Goal: Information Seeking & Learning: Learn about a topic

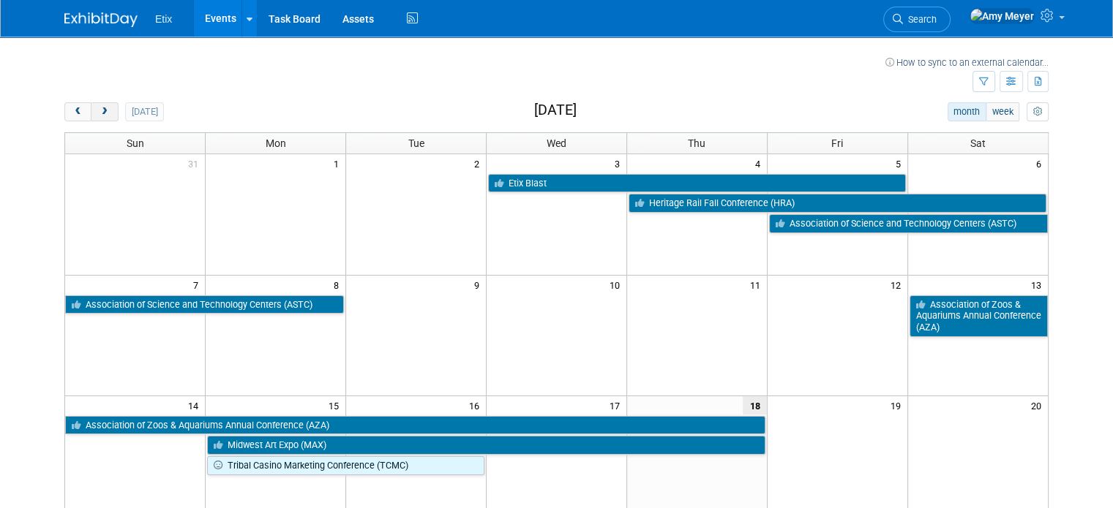
click at [93, 116] on button "next" at bounding box center [104, 111] width 27 height 19
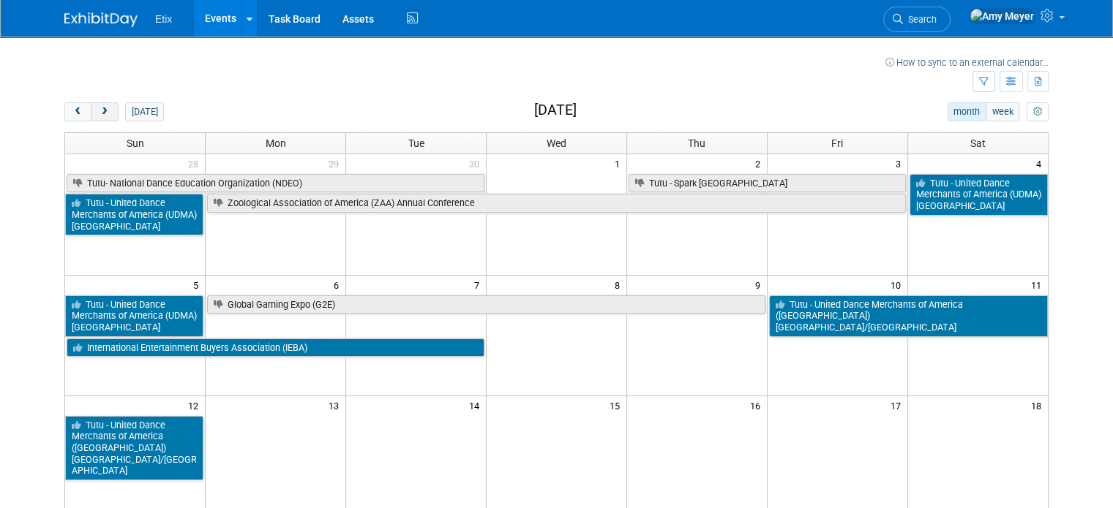
click at [93, 116] on button "next" at bounding box center [104, 111] width 27 height 19
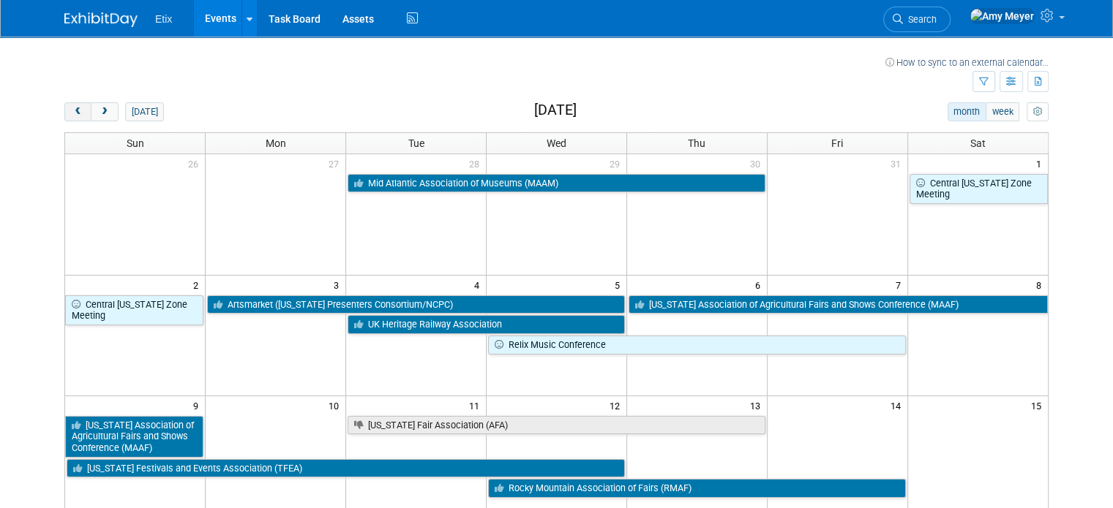
click at [72, 116] on span "prev" at bounding box center [77, 113] width 11 height 10
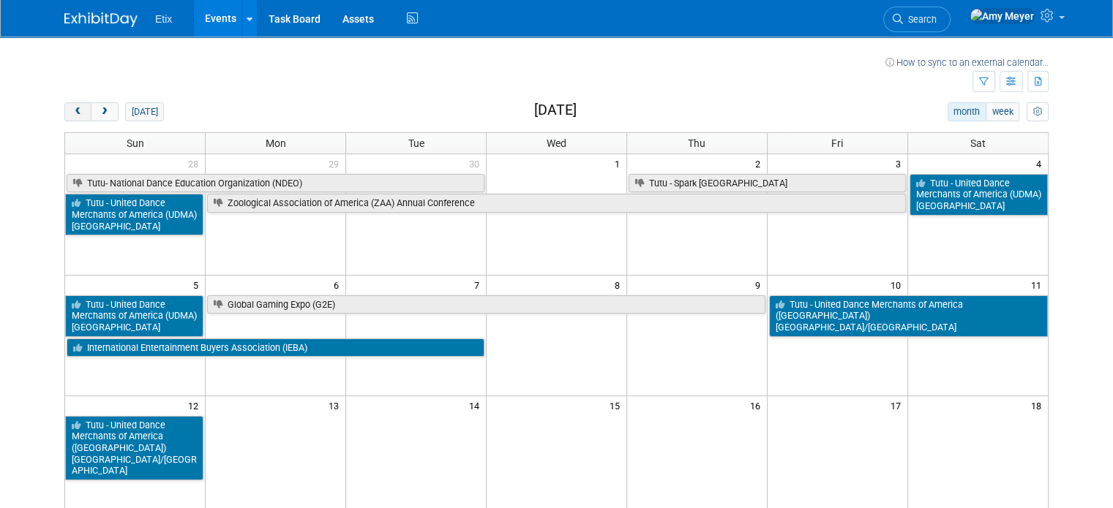
click at [72, 116] on span "prev" at bounding box center [77, 113] width 11 height 10
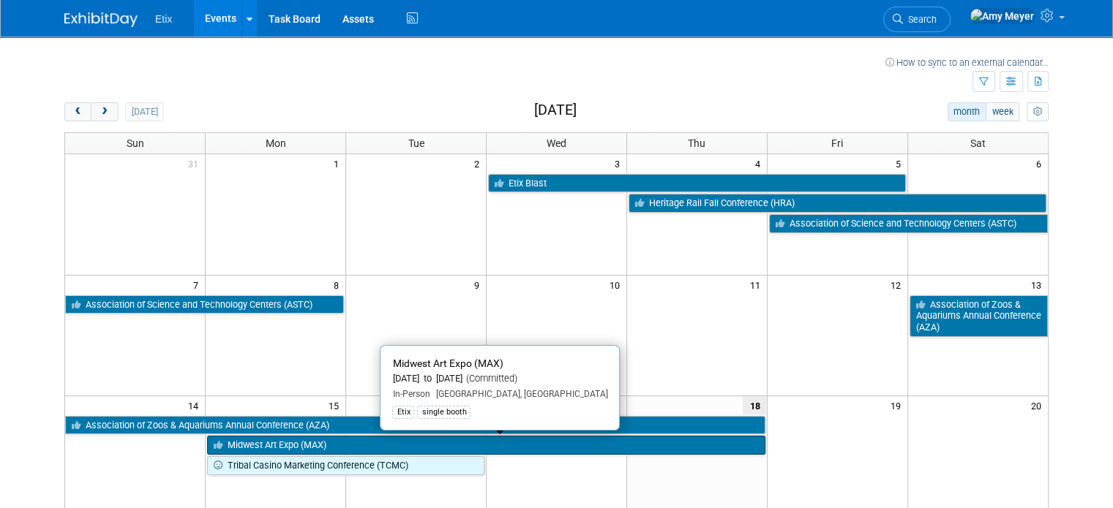
click at [288, 445] on link "Midwest Art Expo (MAX)" at bounding box center [485, 445] width 557 height 19
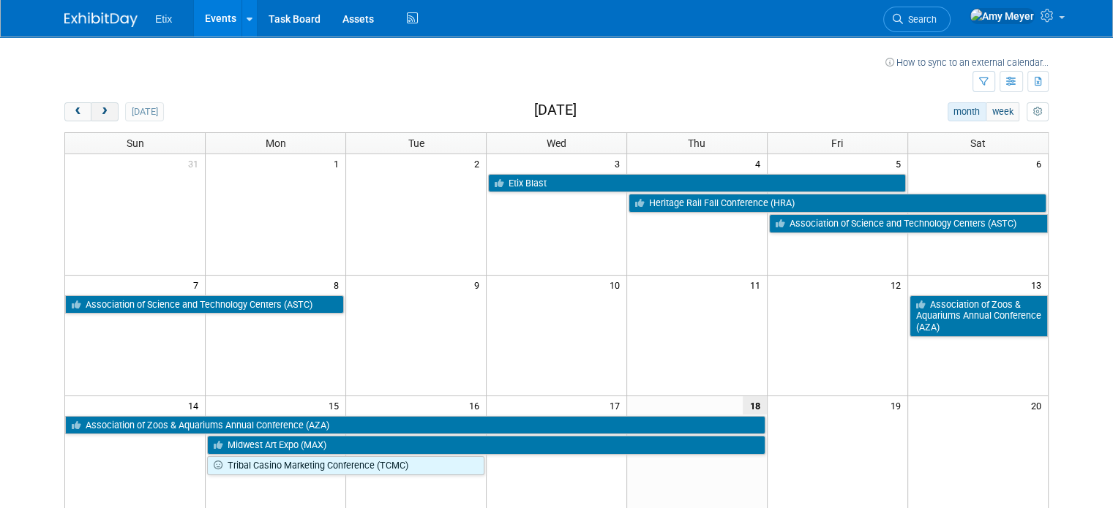
click at [99, 113] on span "next" at bounding box center [104, 113] width 11 height 10
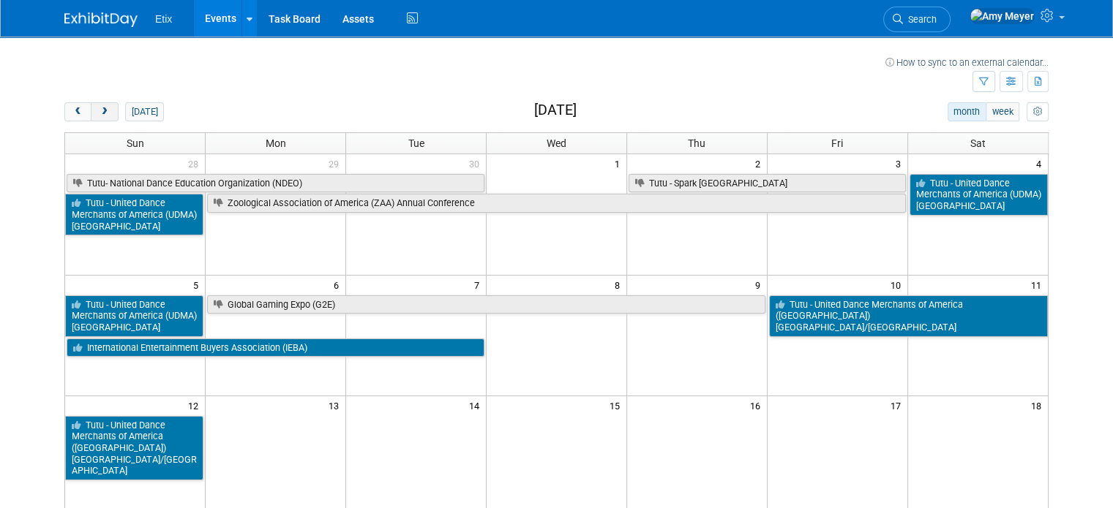
click at [99, 113] on span "next" at bounding box center [104, 113] width 11 height 10
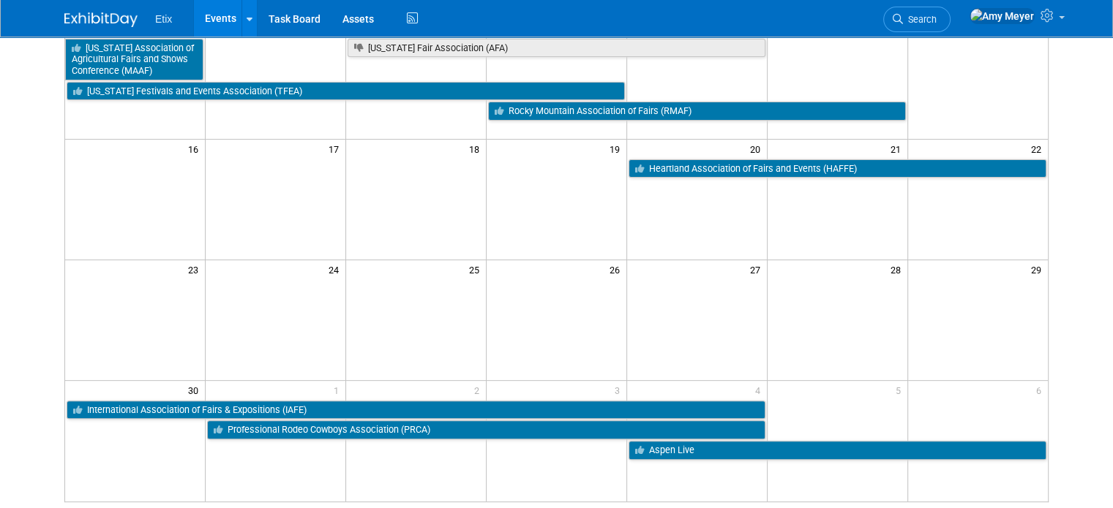
scroll to position [388, 0]
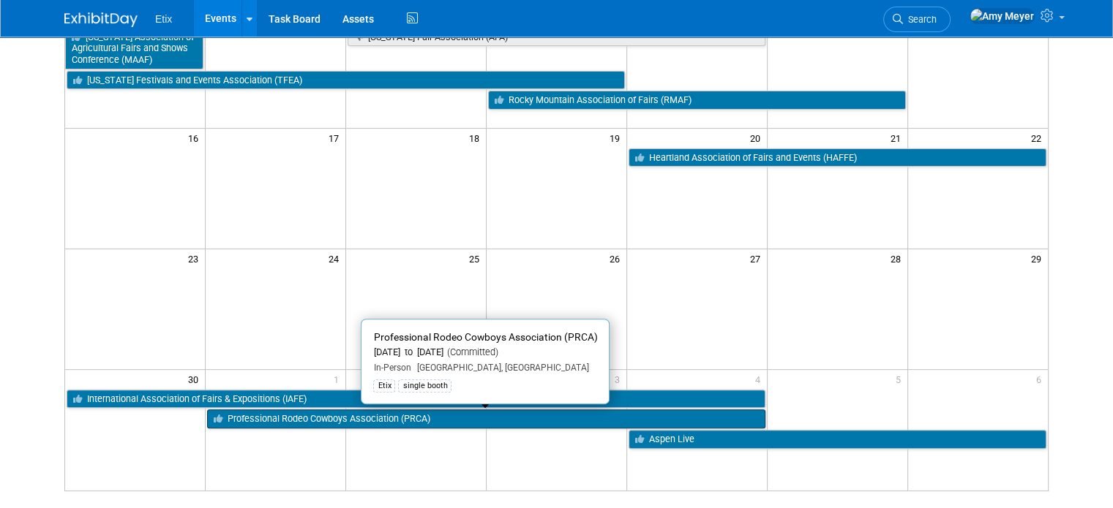
click at [255, 418] on link "Professional Rodeo Cowboys Association (PRCA)" at bounding box center [485, 419] width 557 height 19
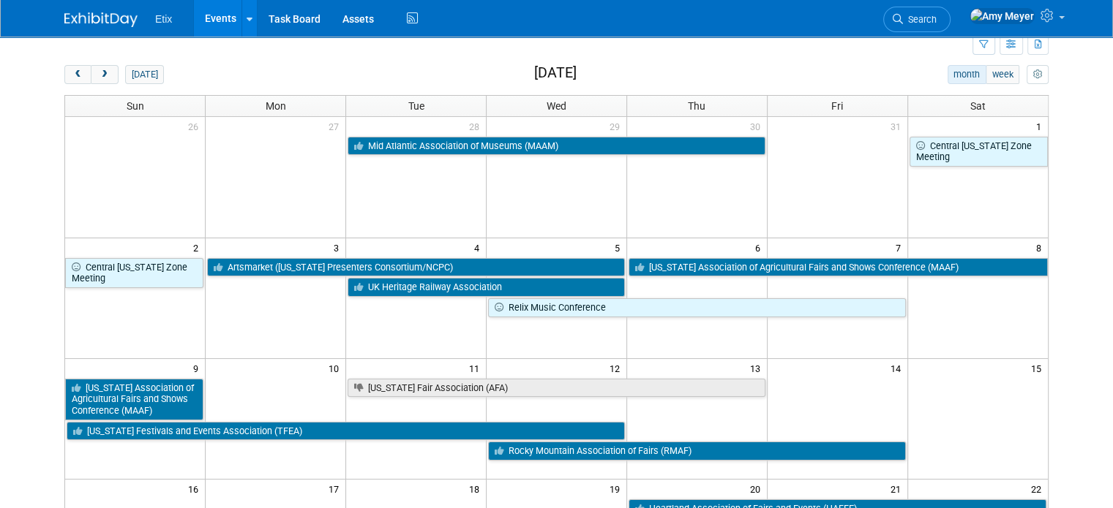
scroll to position [26, 0]
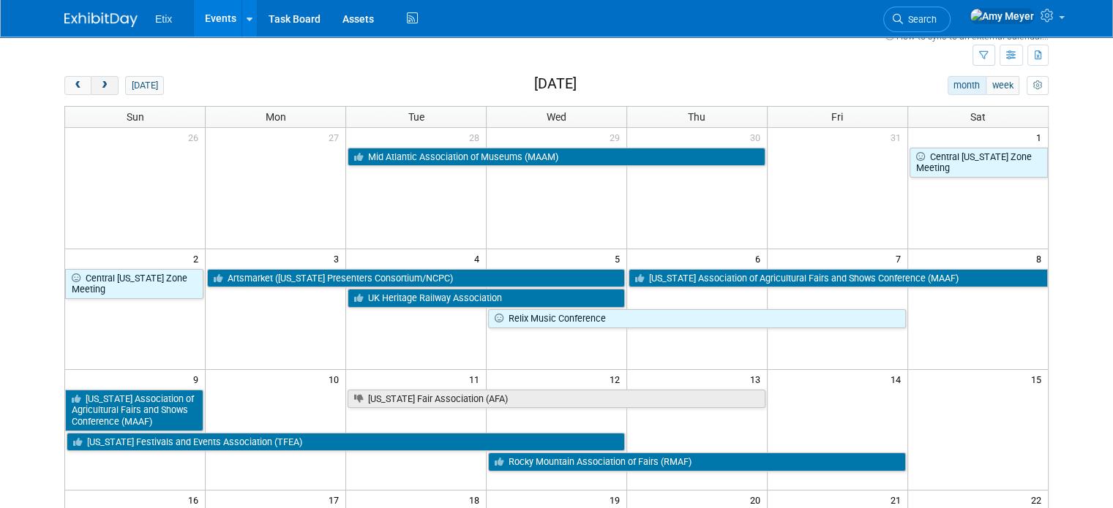
click at [99, 83] on span "next" at bounding box center [104, 86] width 11 height 10
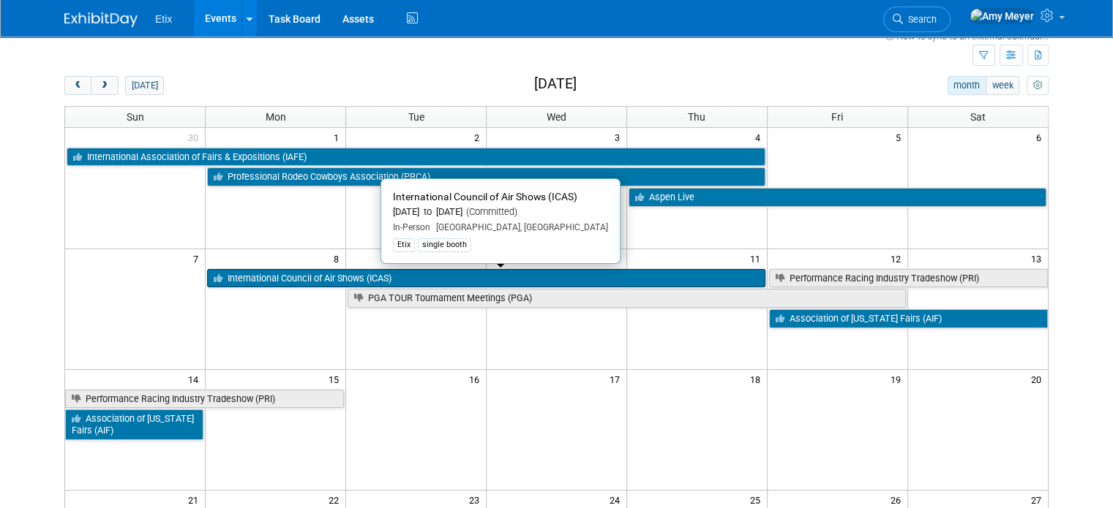
click at [293, 277] on link "International Council of Air Shows (ICAS)" at bounding box center [485, 278] width 557 height 19
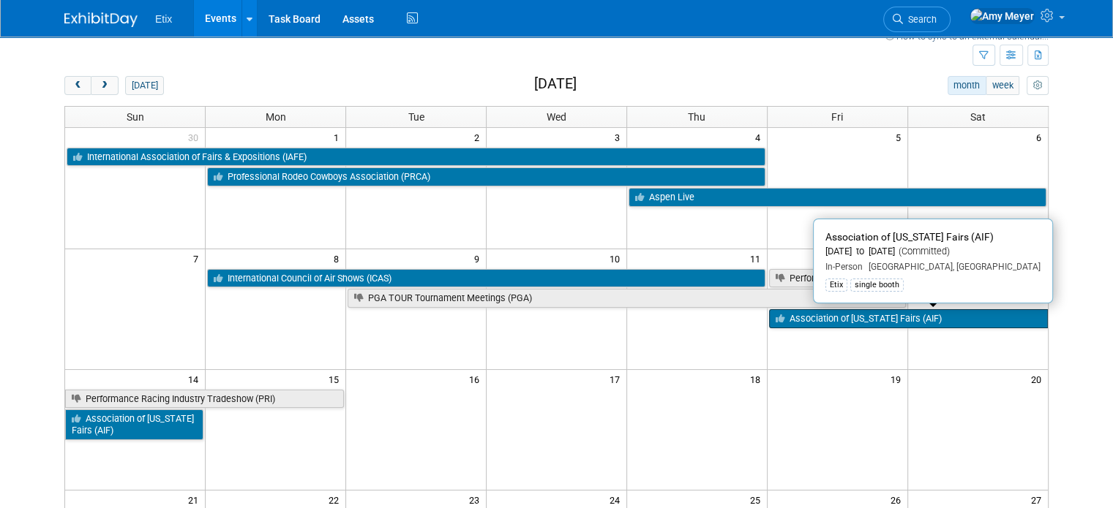
click at [802, 317] on link "Association of [US_STATE] Fairs (AIF)" at bounding box center [908, 318] width 279 height 19
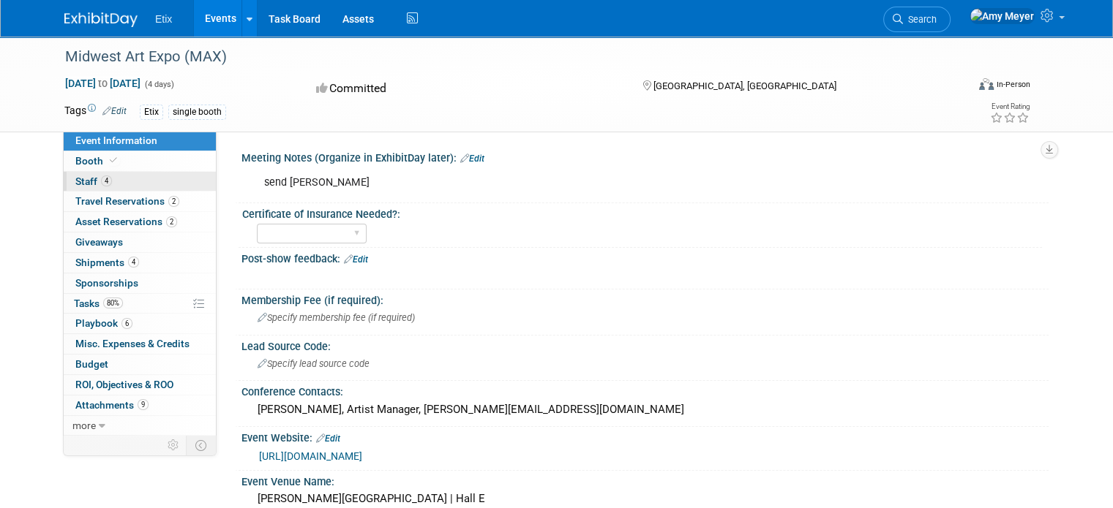
click at [83, 180] on span "Staff 4" at bounding box center [93, 182] width 37 height 12
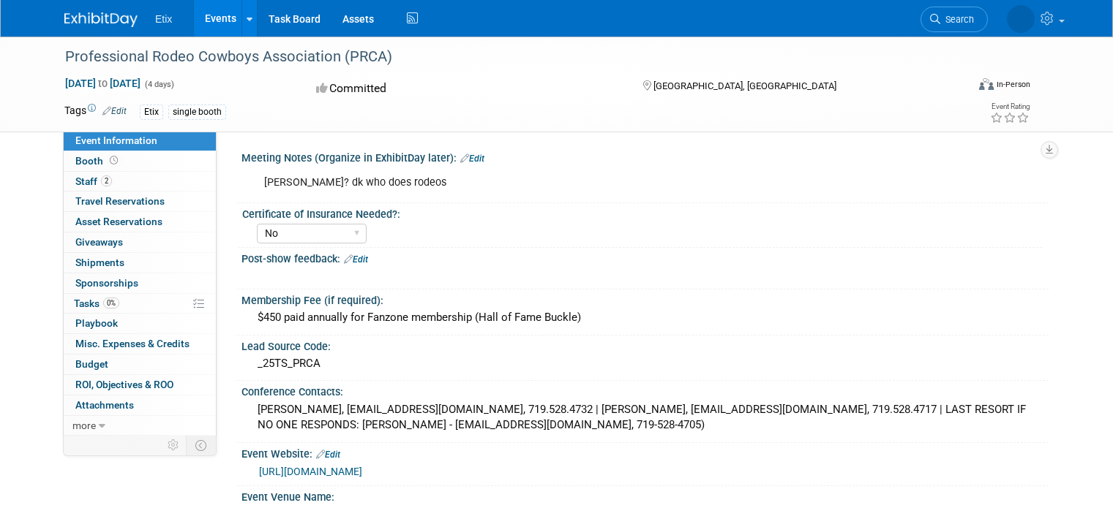
select select "No"
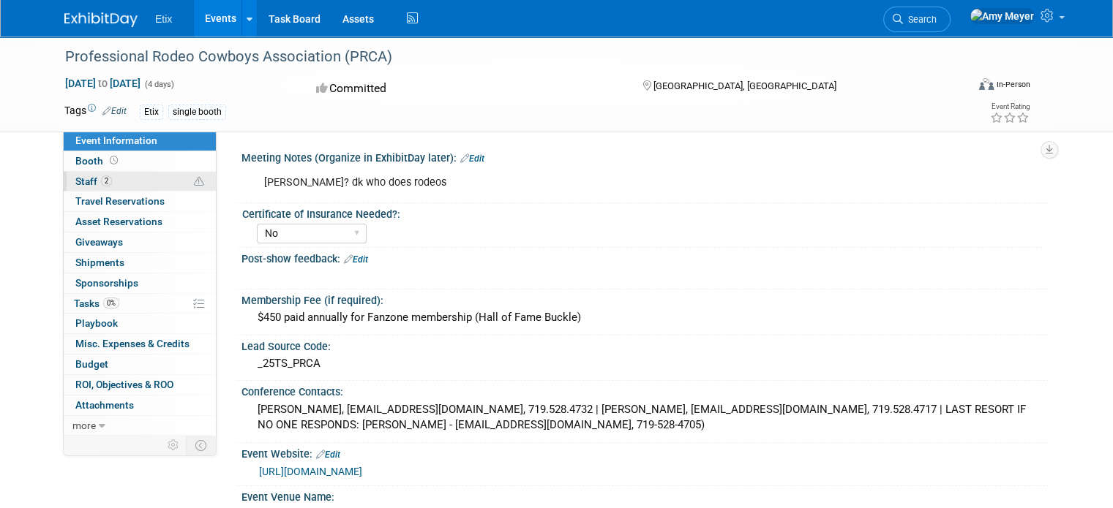
click at [75, 178] on span "Staff 2" at bounding box center [93, 182] width 37 height 12
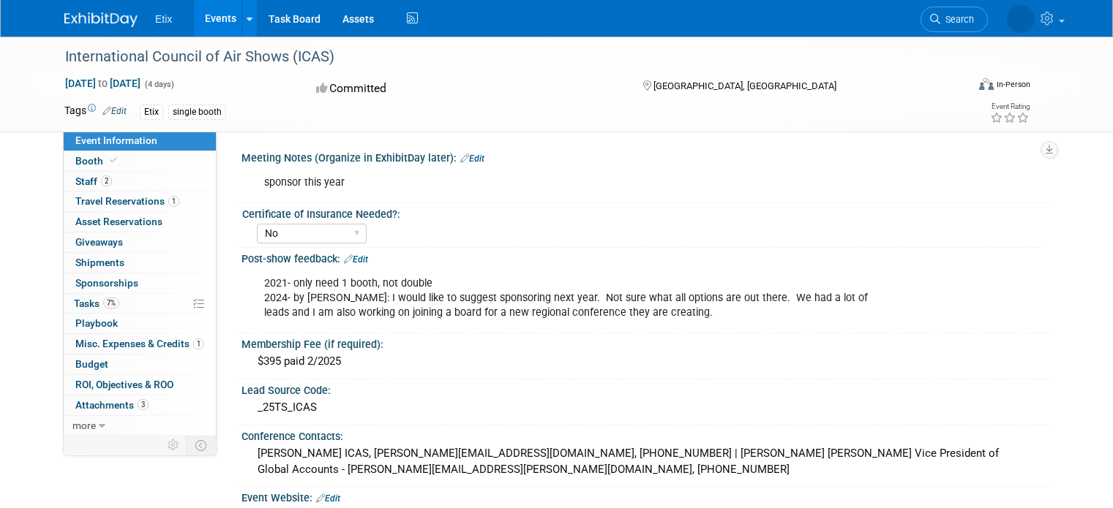
select select "No"
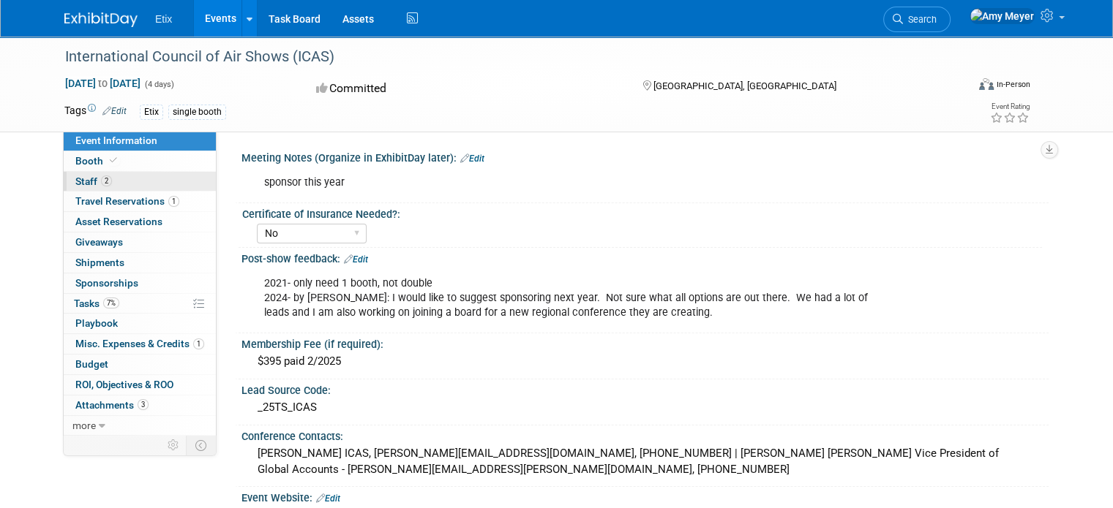
click at [78, 181] on span "Staff 2" at bounding box center [93, 182] width 37 height 12
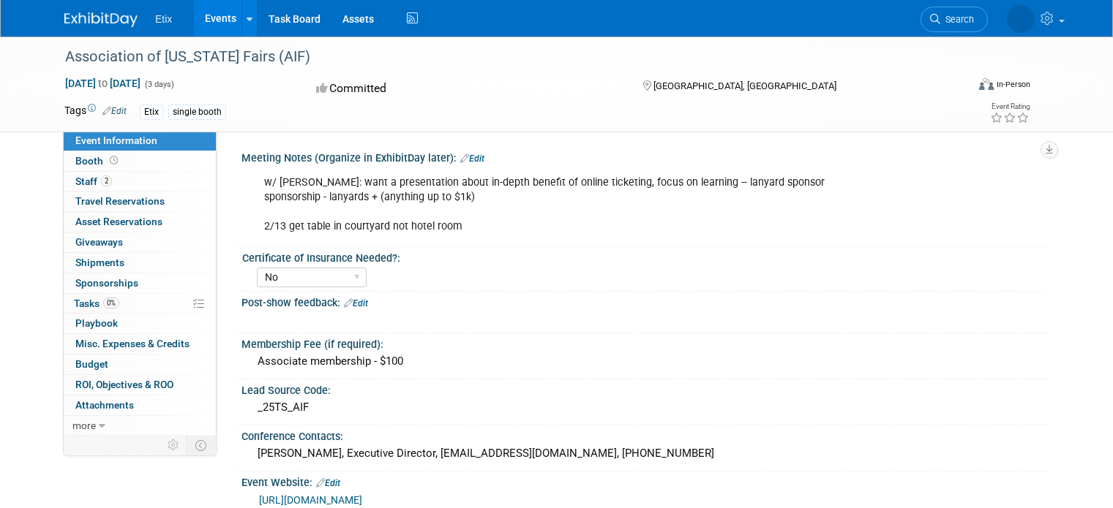
select select "No"
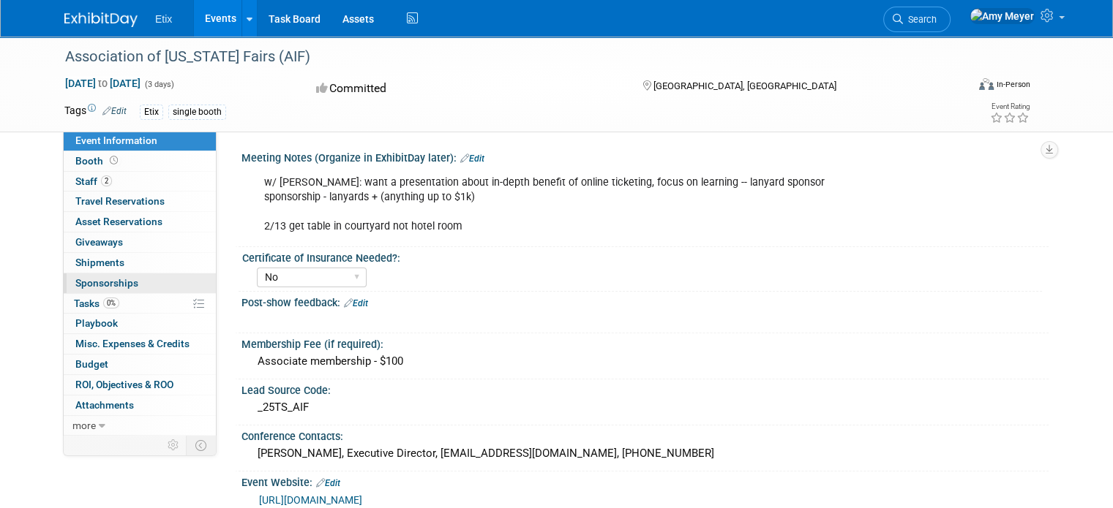
click at [106, 280] on span "Sponsorships 0" at bounding box center [106, 283] width 63 height 12
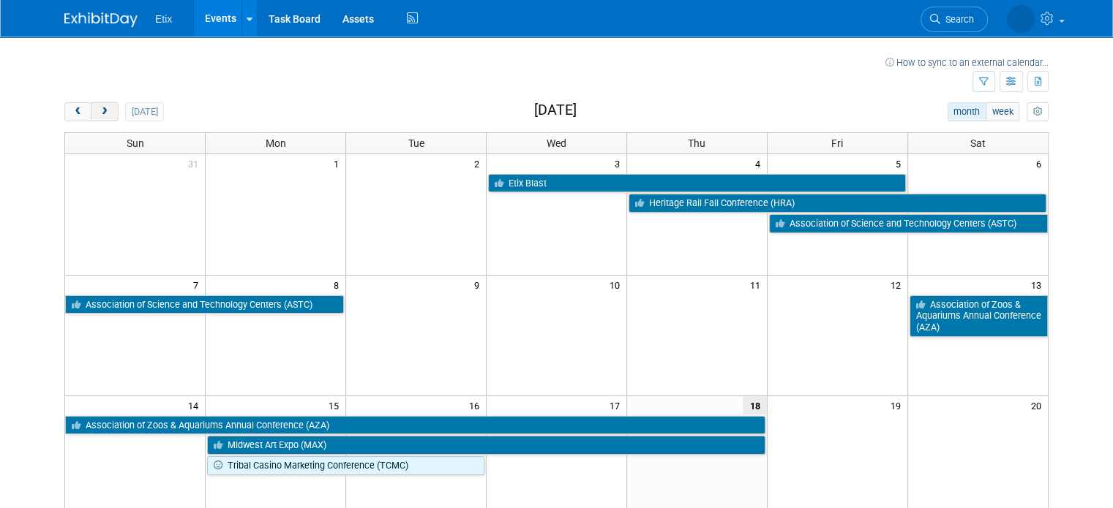
click at [91, 119] on button "next" at bounding box center [104, 111] width 27 height 19
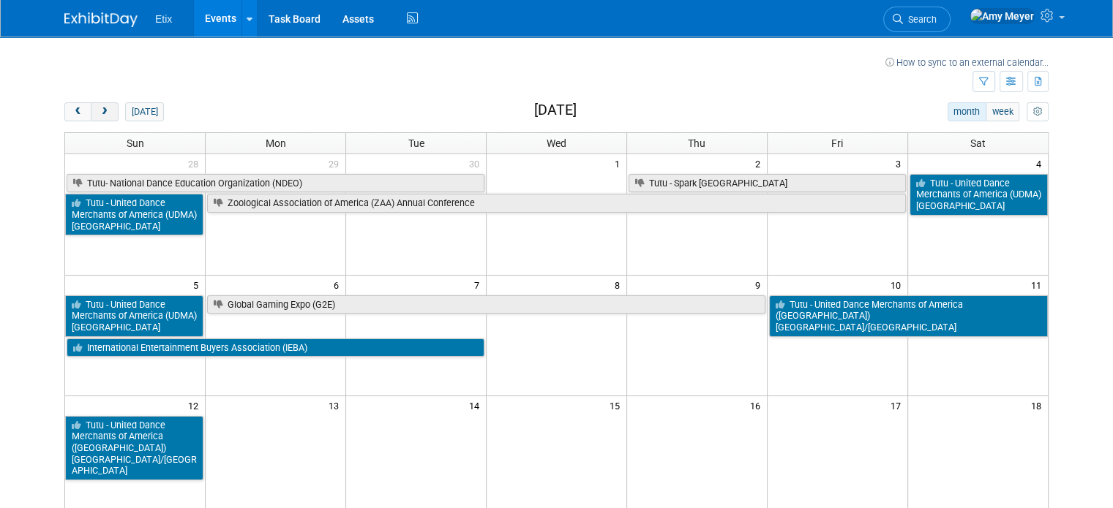
click at [91, 119] on button "next" at bounding box center [104, 111] width 27 height 19
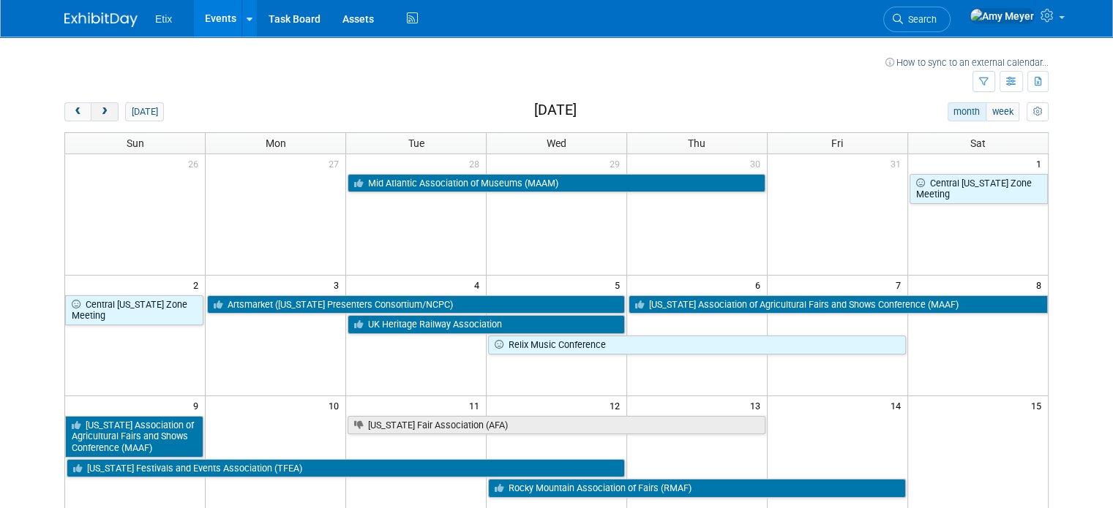
click at [91, 119] on button "next" at bounding box center [104, 111] width 27 height 19
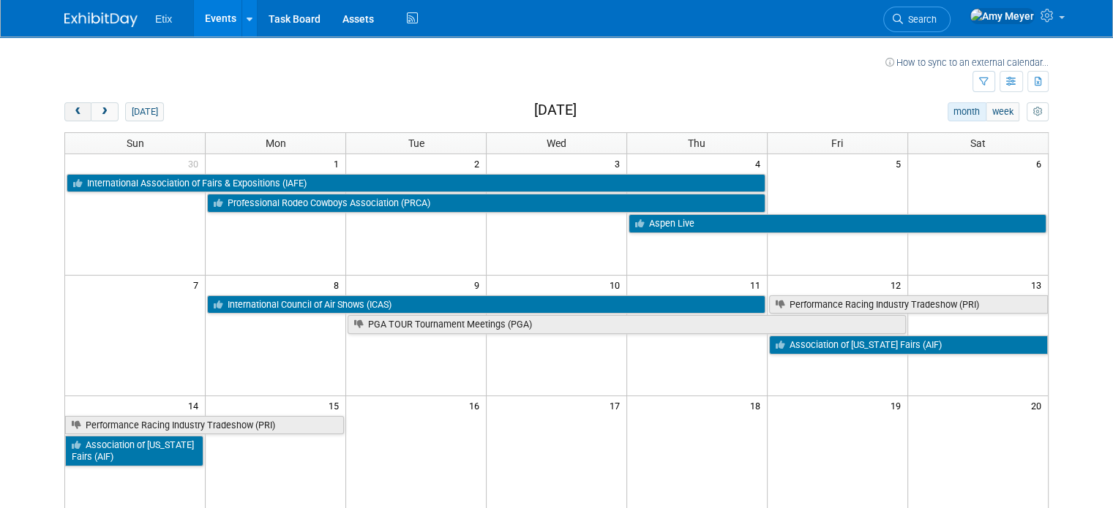
click at [72, 112] on span "prev" at bounding box center [77, 113] width 11 height 10
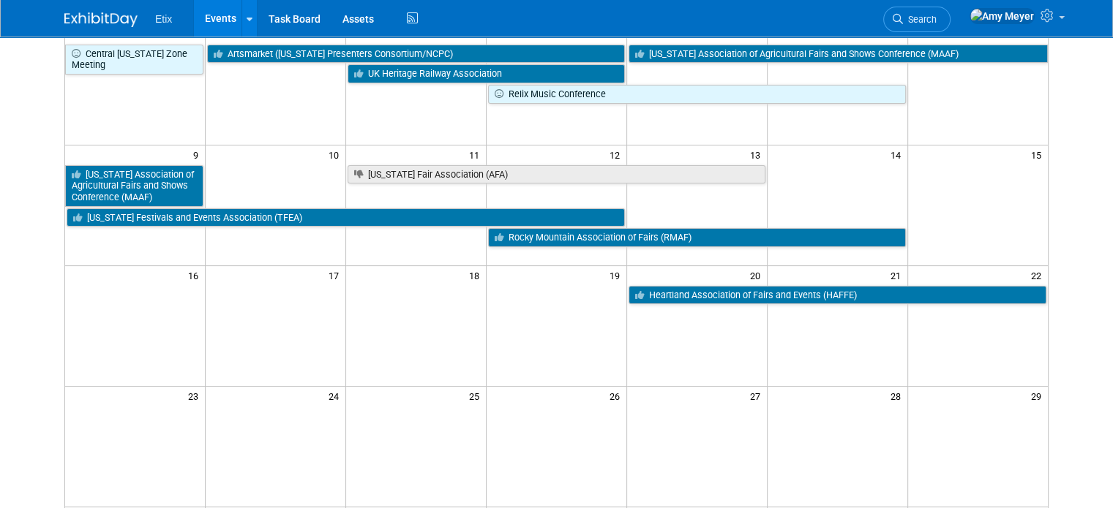
scroll to position [278, 0]
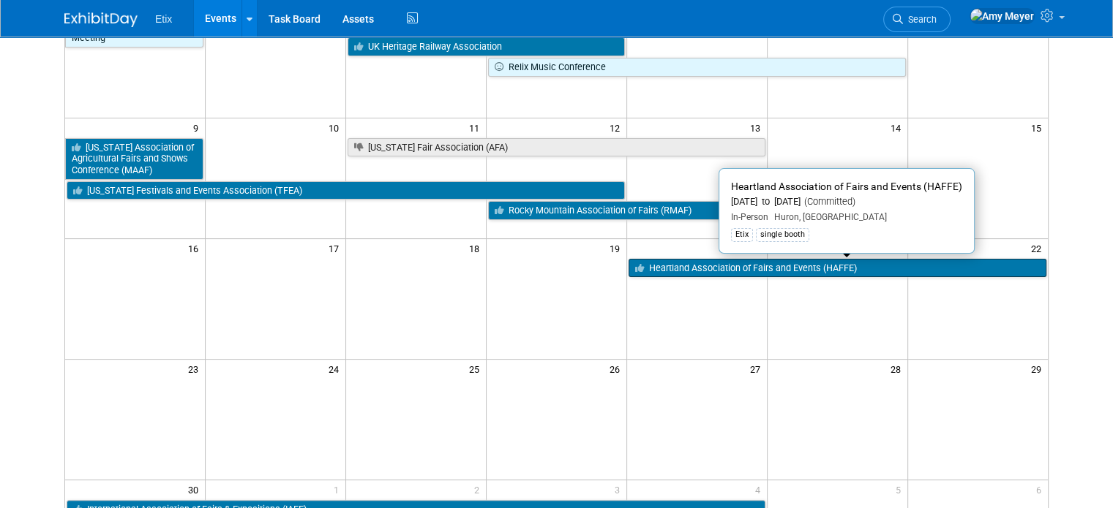
click at [747, 266] on link "Heartland Association of Fairs and Events (HAFFE)" at bounding box center [837, 268] width 418 height 19
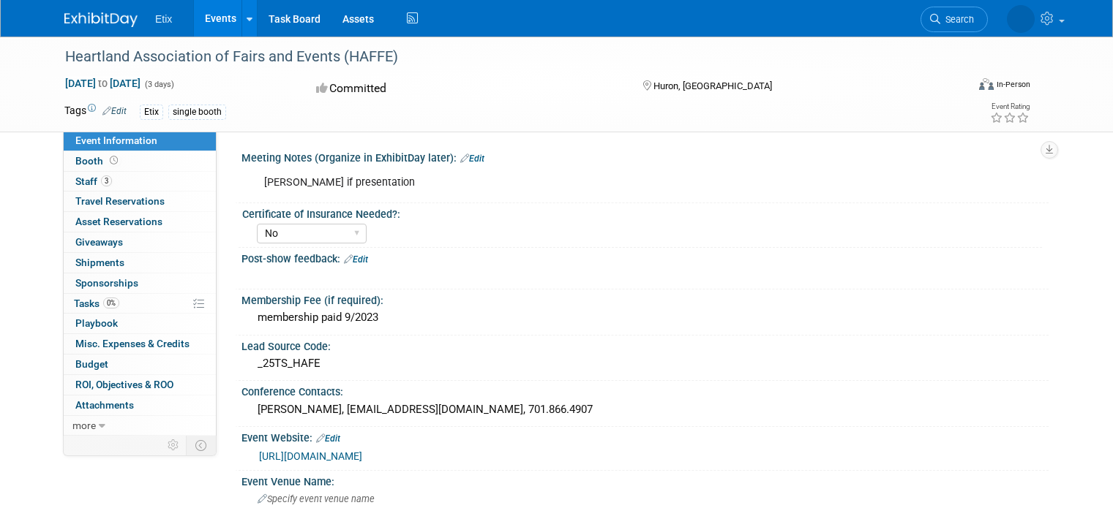
select select "No"
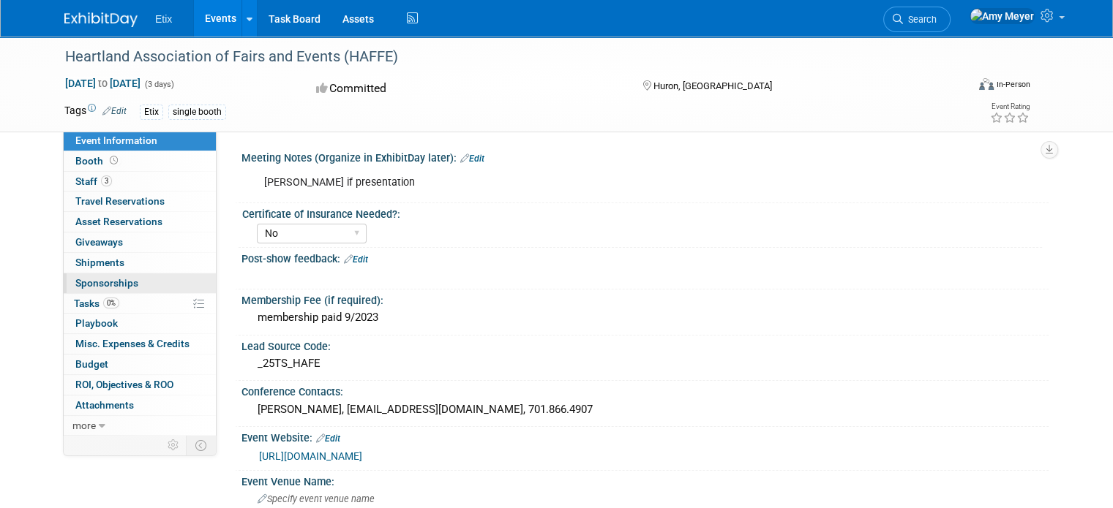
click at [101, 278] on span "Sponsorships 0" at bounding box center [106, 283] width 63 height 12
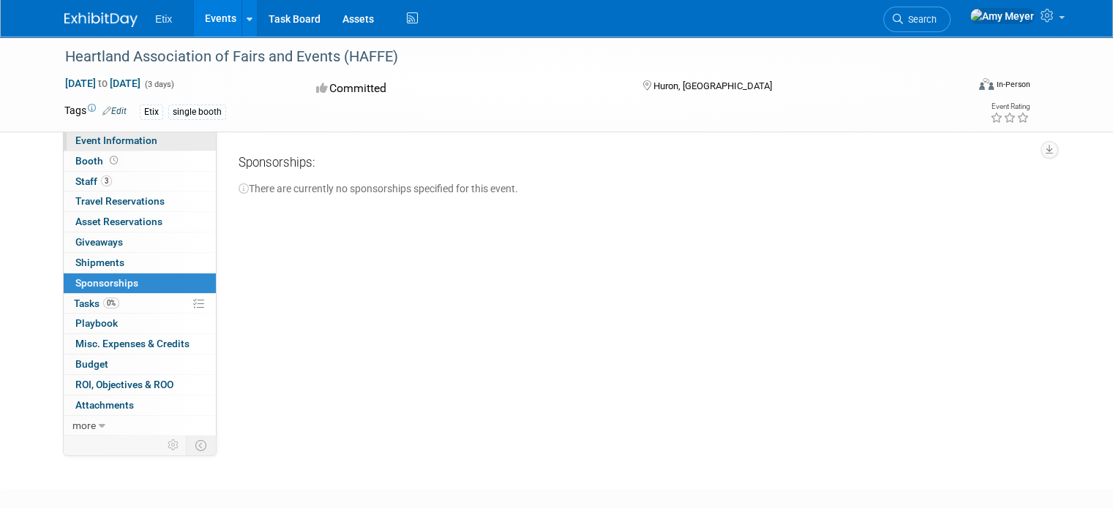
click at [85, 139] on span "Event Information" at bounding box center [116, 141] width 82 height 12
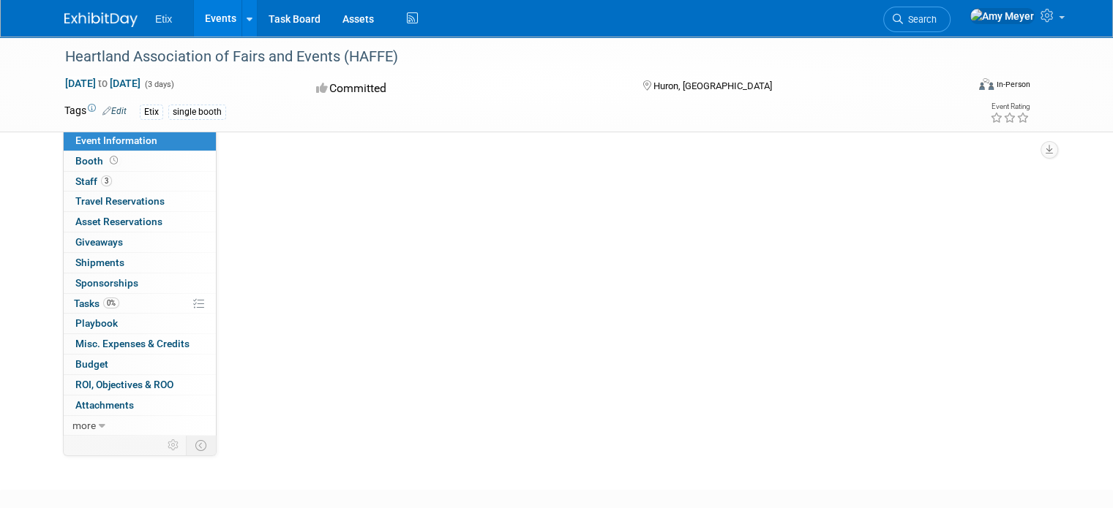
select select "No"
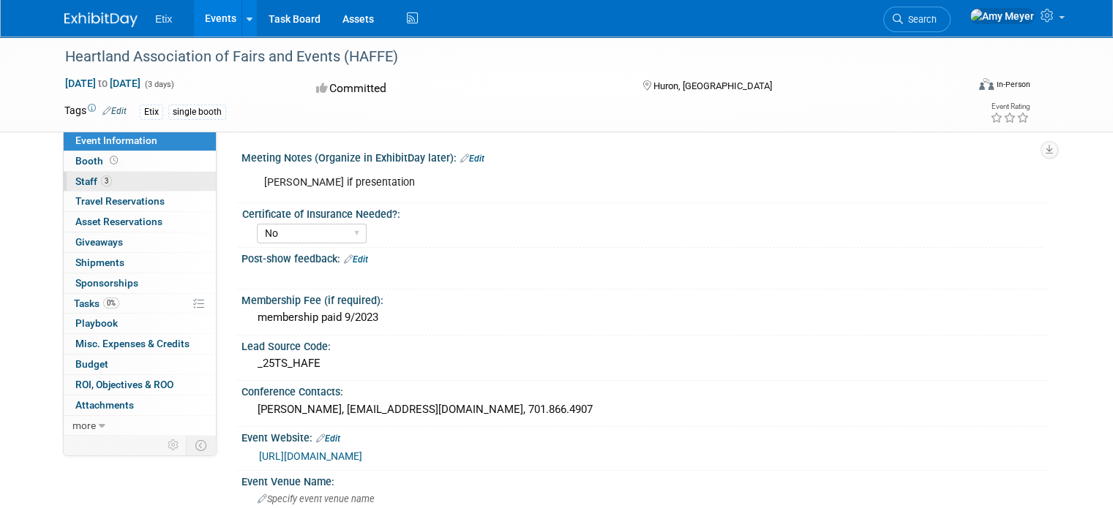
click at [75, 178] on span "Staff 3" at bounding box center [93, 182] width 37 height 12
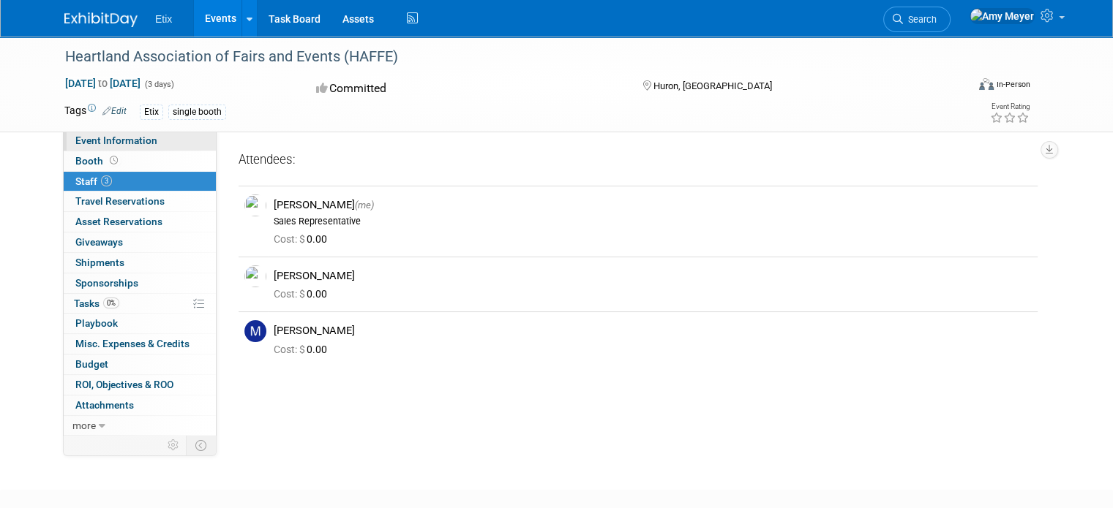
click at [87, 135] on span "Event Information" at bounding box center [116, 141] width 82 height 12
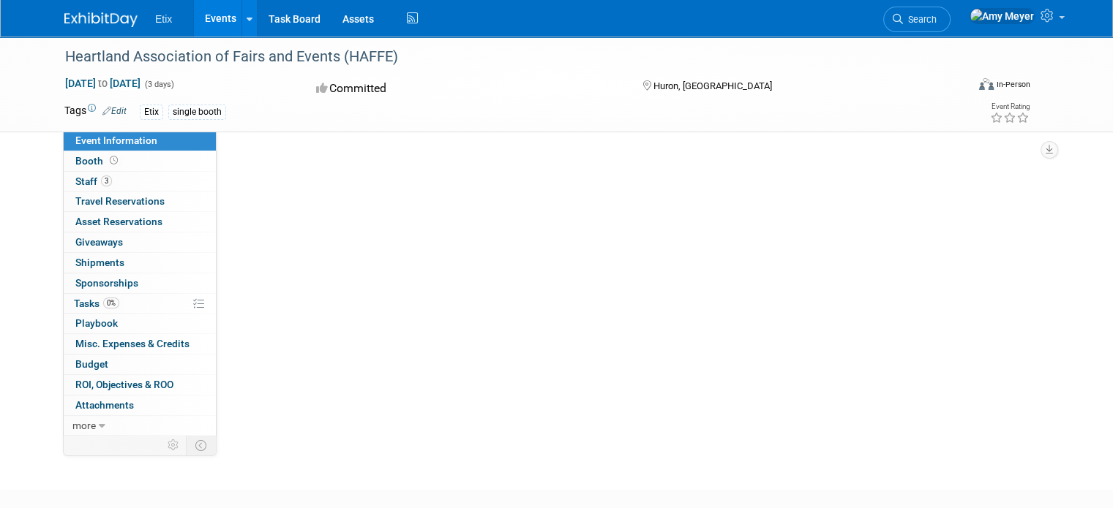
select select "No"
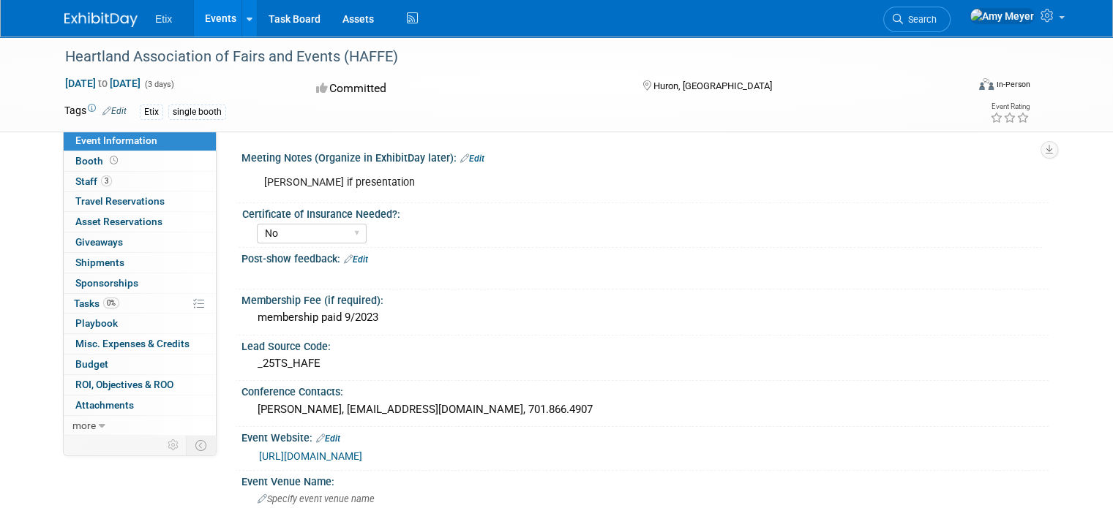
click at [82, 21] on img at bounding box center [100, 19] width 73 height 15
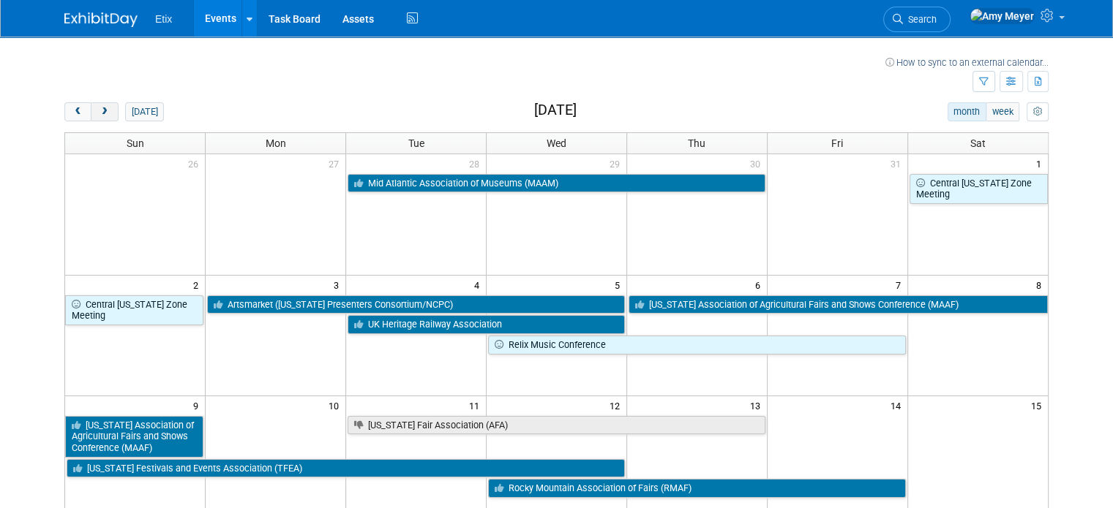
click at [94, 105] on button "next" at bounding box center [104, 111] width 27 height 19
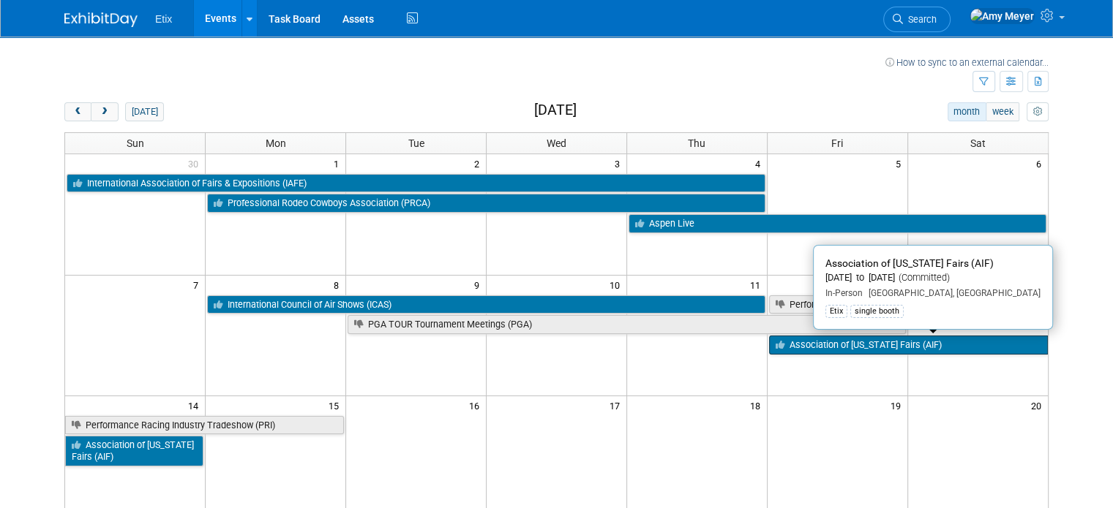
click at [803, 342] on link "Association of [US_STATE] Fairs (AIF)" at bounding box center [908, 345] width 279 height 19
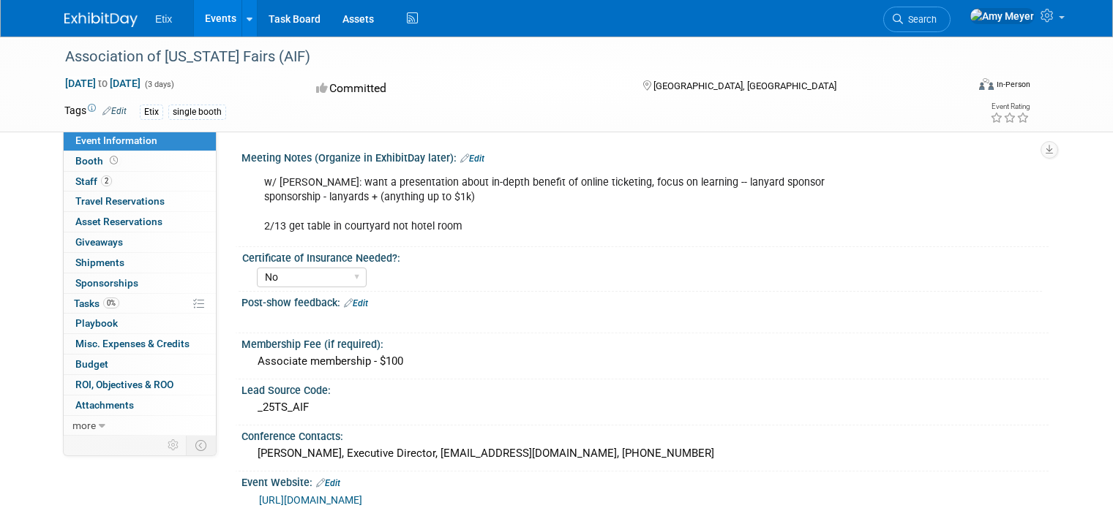
select select "No"
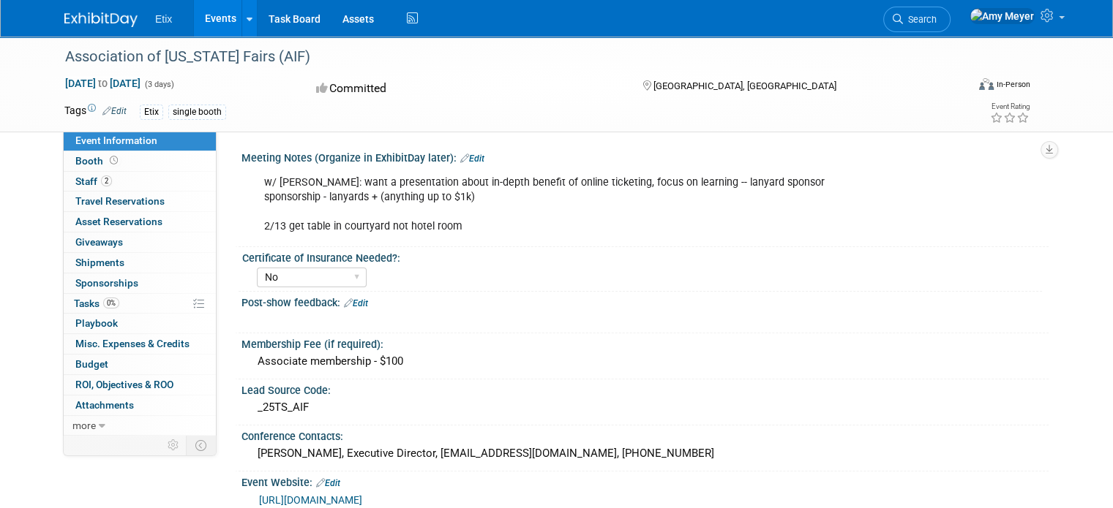
click at [76, 14] on img at bounding box center [100, 19] width 73 height 15
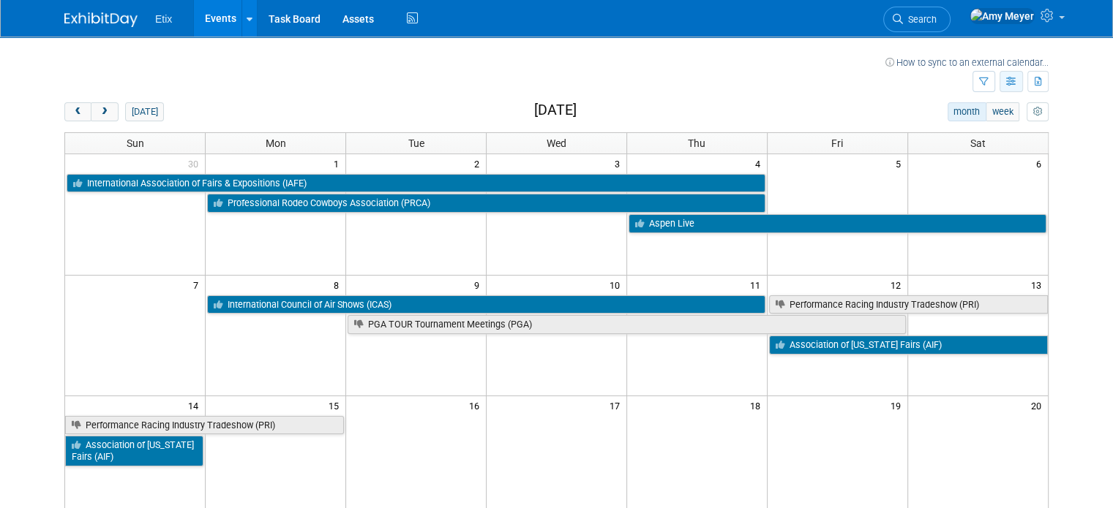
click at [1017, 81] on icon "button" at bounding box center [1011, 83] width 11 height 10
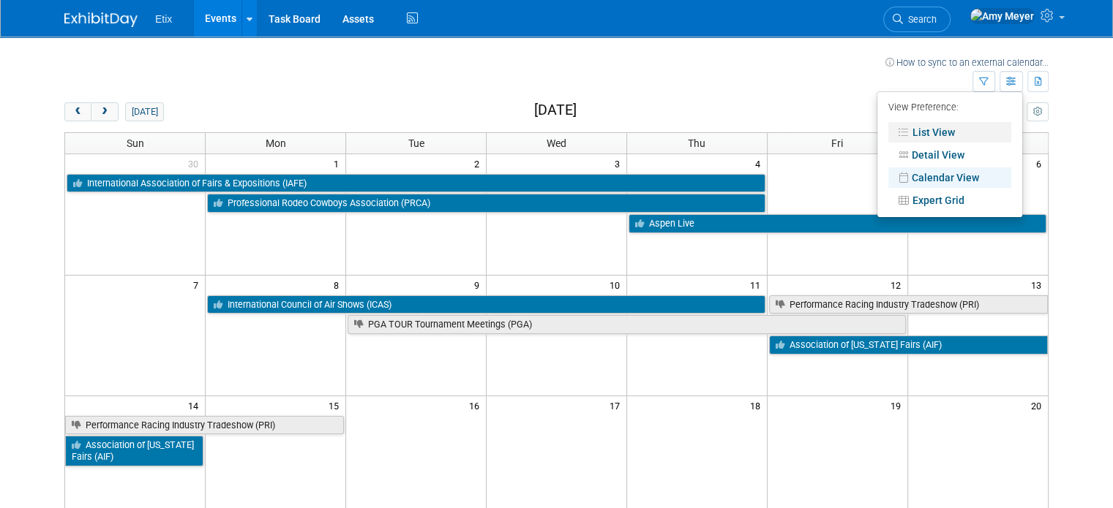
click at [948, 127] on link "List View" at bounding box center [949, 132] width 123 height 20
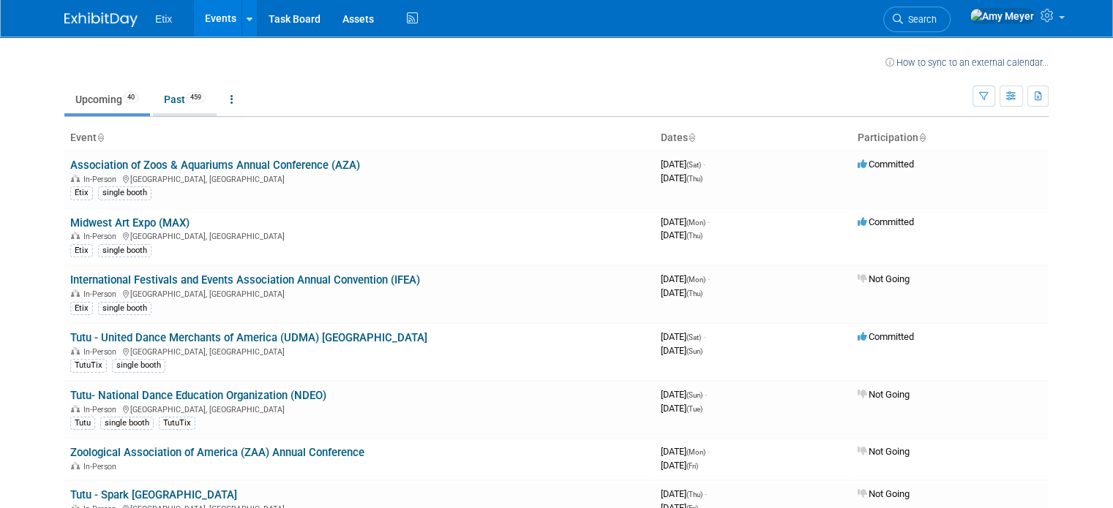
click at [167, 106] on link "Past 459" at bounding box center [185, 100] width 64 height 28
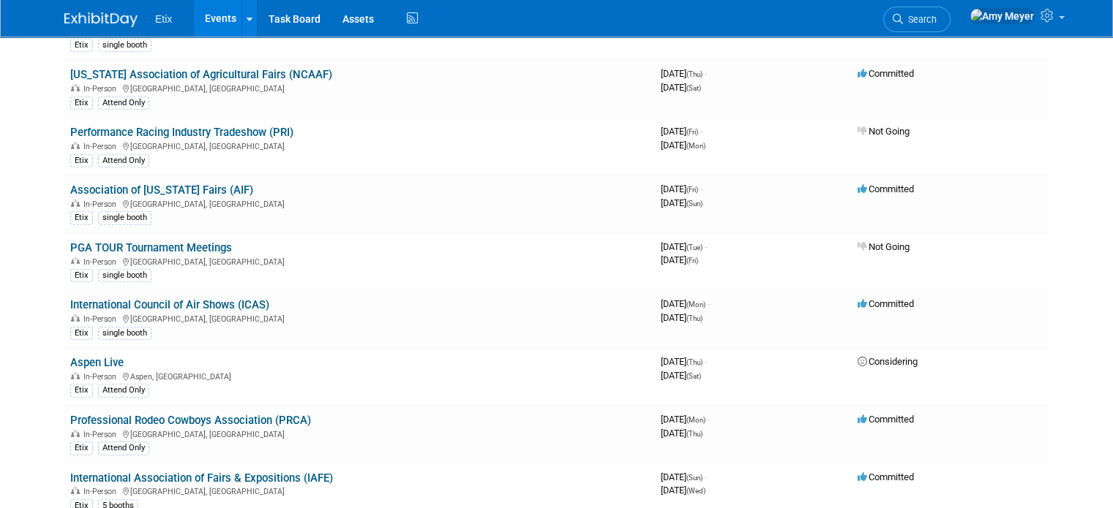
scroll to position [4313, 0]
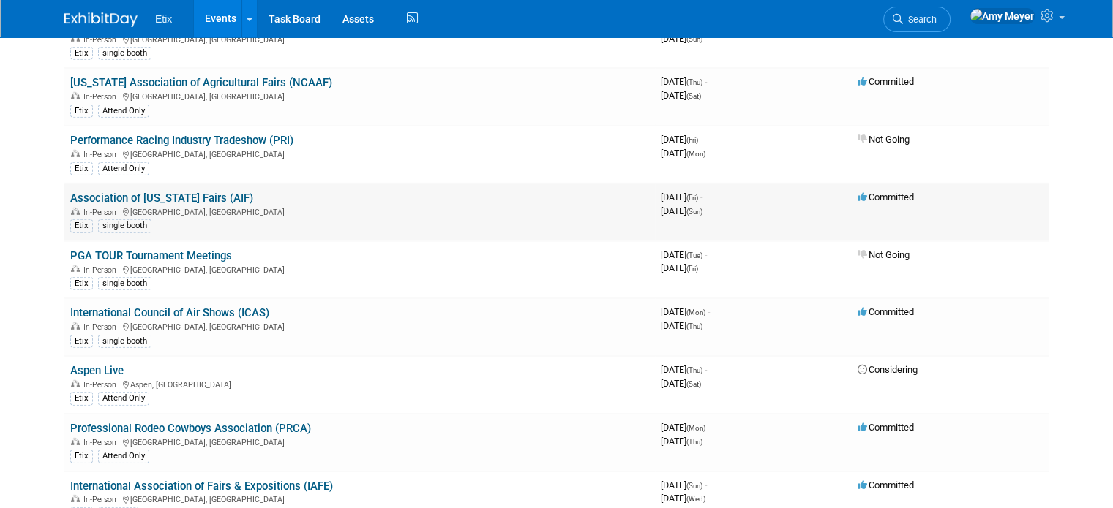
click at [160, 192] on link "Association of [US_STATE] Fairs (AIF)" at bounding box center [161, 198] width 183 height 13
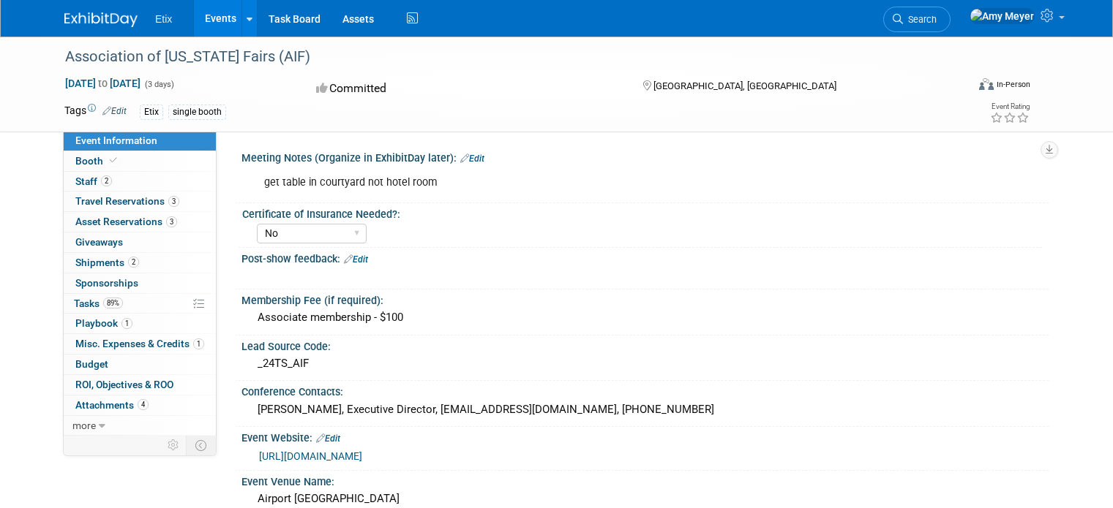
select select "No"
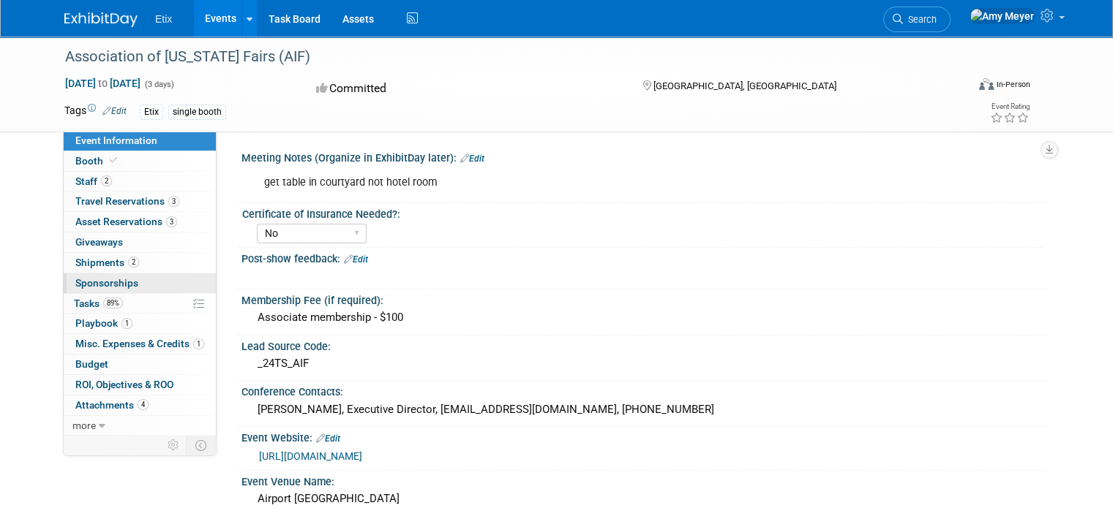
click at [78, 282] on span "Sponsorships 0" at bounding box center [106, 283] width 63 height 12
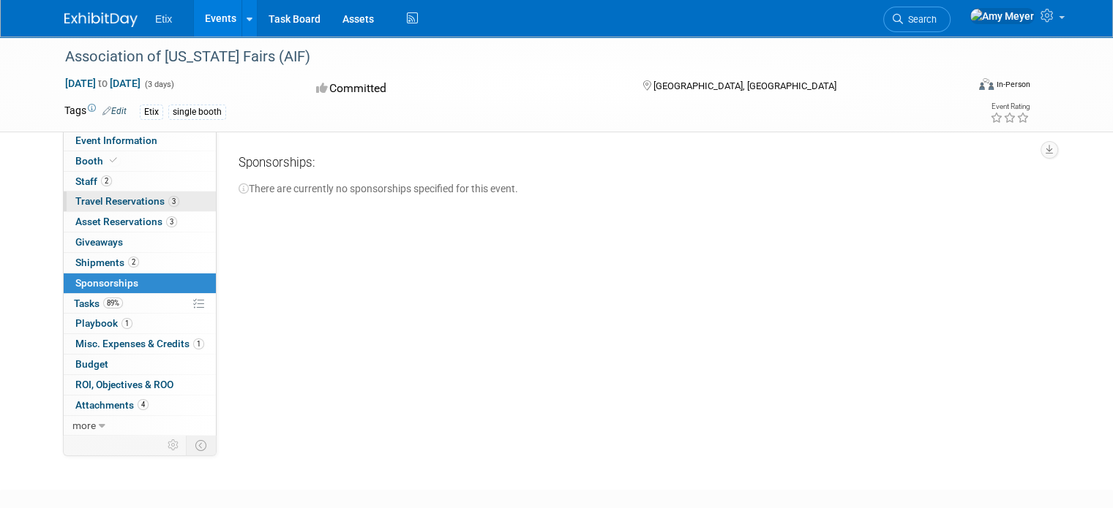
click at [104, 204] on span "Travel Reservations 3" at bounding box center [127, 201] width 104 height 12
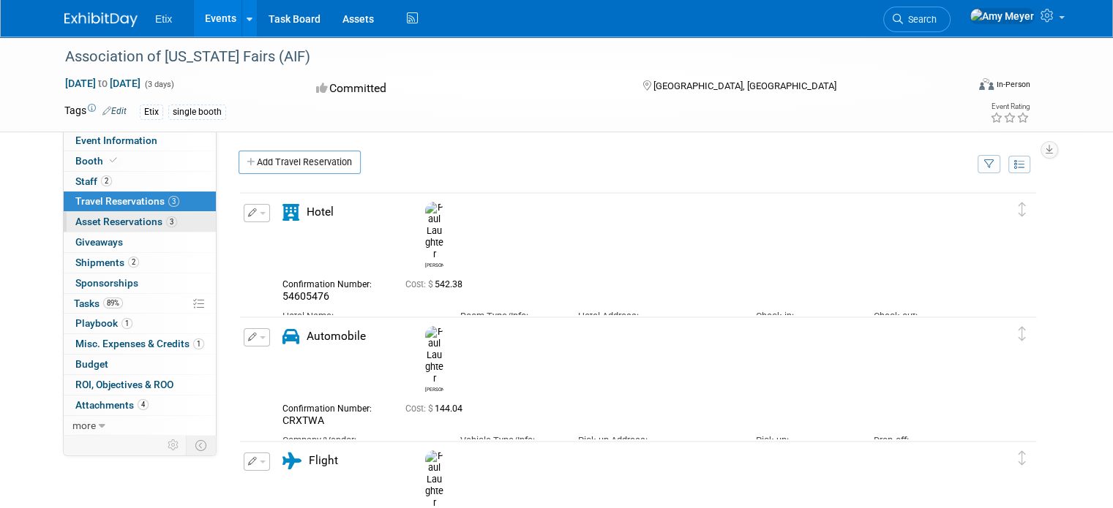
click at [111, 224] on span "Asset Reservations 3" at bounding box center [126, 222] width 102 height 12
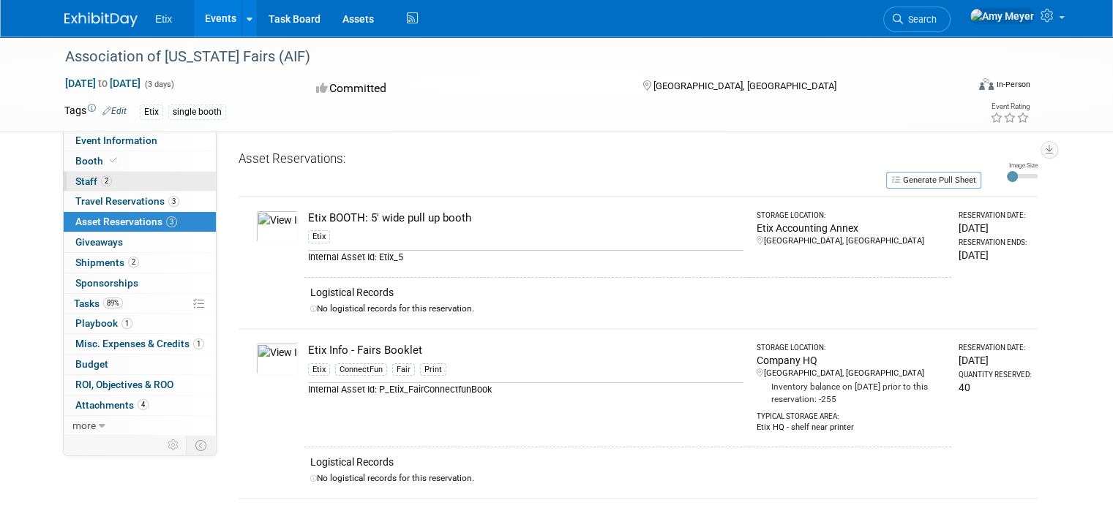
click at [80, 177] on span "Staff 2" at bounding box center [93, 182] width 37 height 12
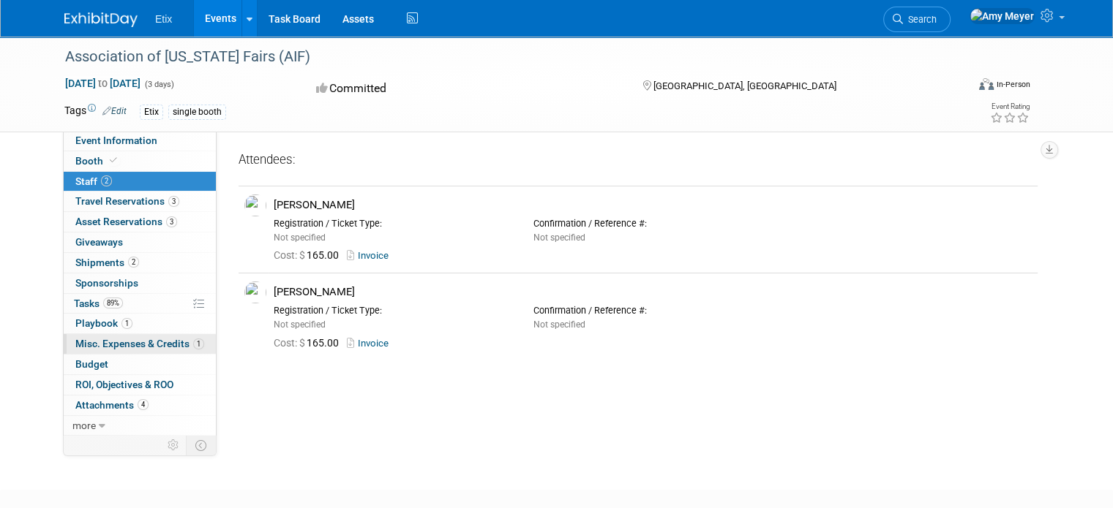
click at [120, 335] on link "1 Misc. Expenses & Credits 1" at bounding box center [140, 344] width 152 height 20
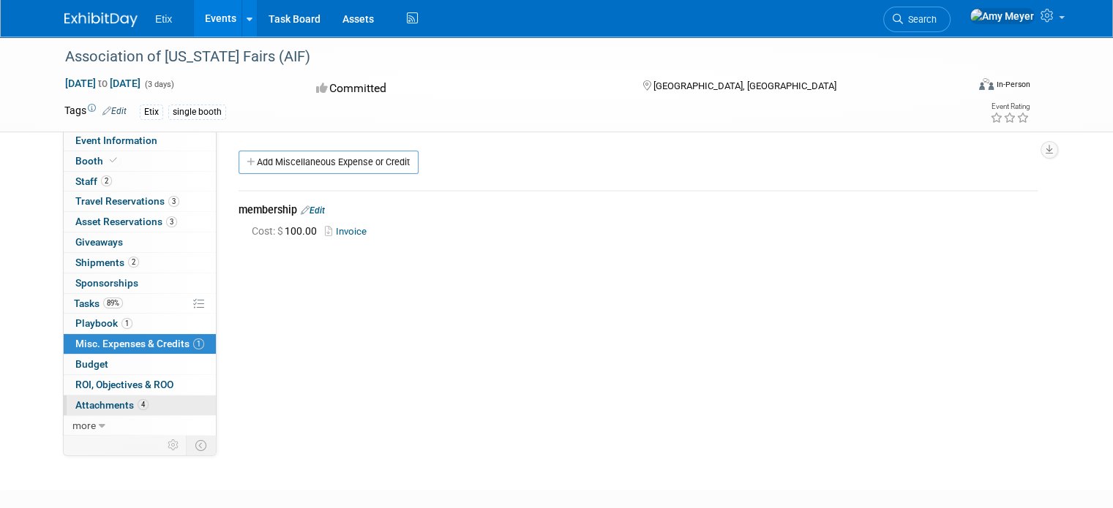
click at [93, 400] on span "Attachments 4" at bounding box center [111, 405] width 73 height 12
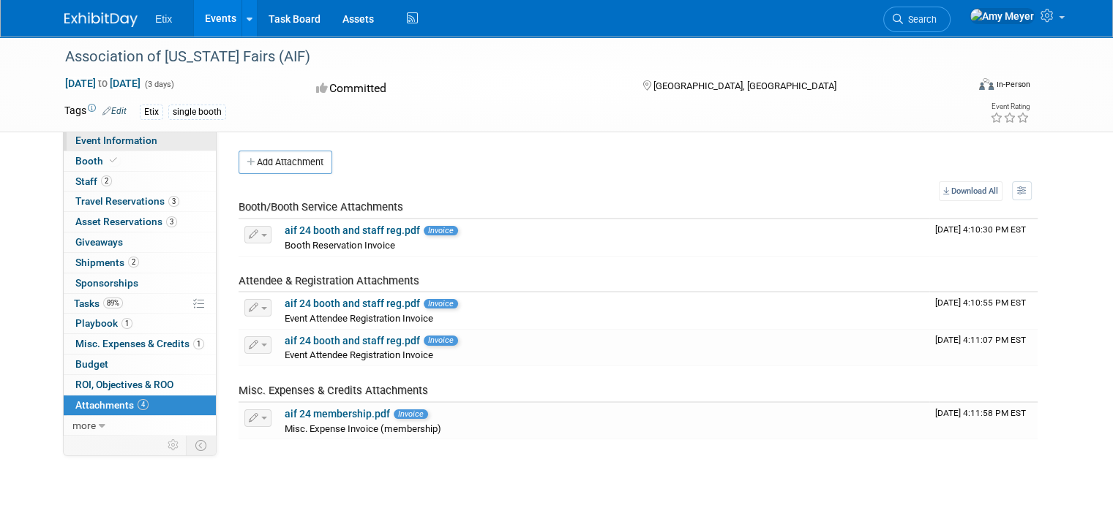
click at [121, 143] on span "Event Information" at bounding box center [116, 141] width 82 height 12
select select "No"
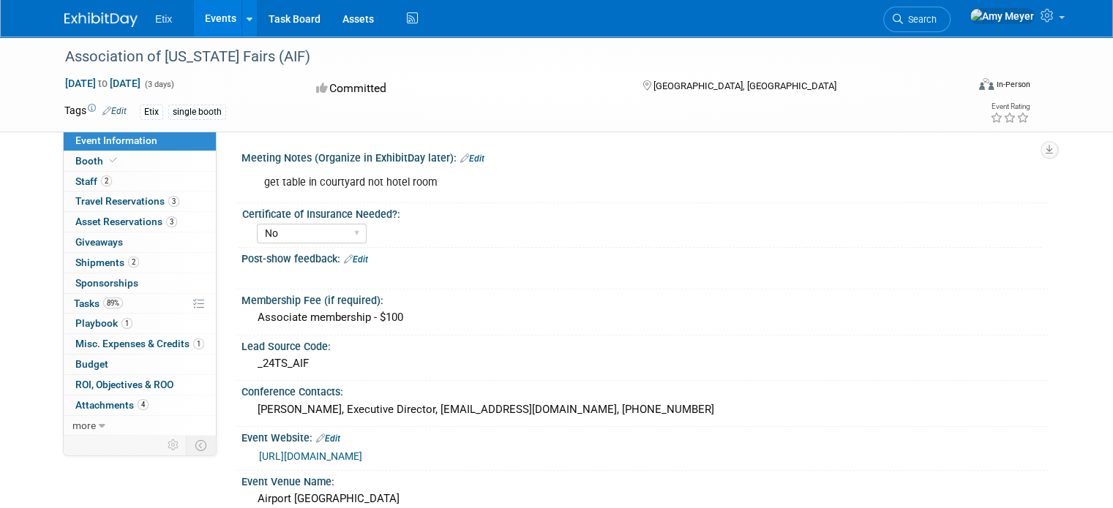
click at [16, 51] on div "Association of Iowa Fairs (AIF) Dec 13, 2024 to Dec 15, 2024 (3 days) Dec 13, 2…" at bounding box center [556, 85] width 1113 height 96
click at [86, 20] on img at bounding box center [100, 19] width 73 height 15
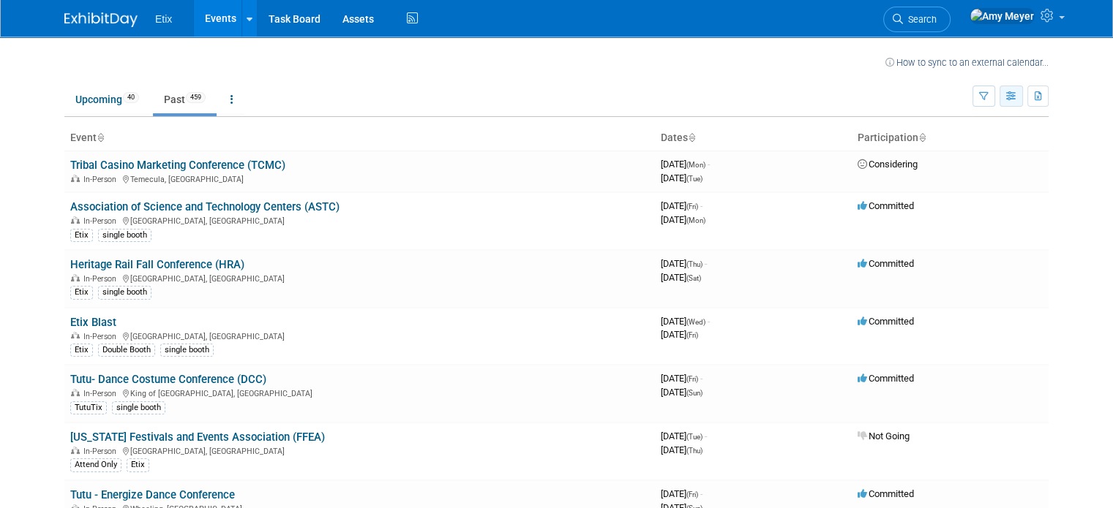
click at [1017, 93] on icon "button" at bounding box center [1011, 97] width 11 height 10
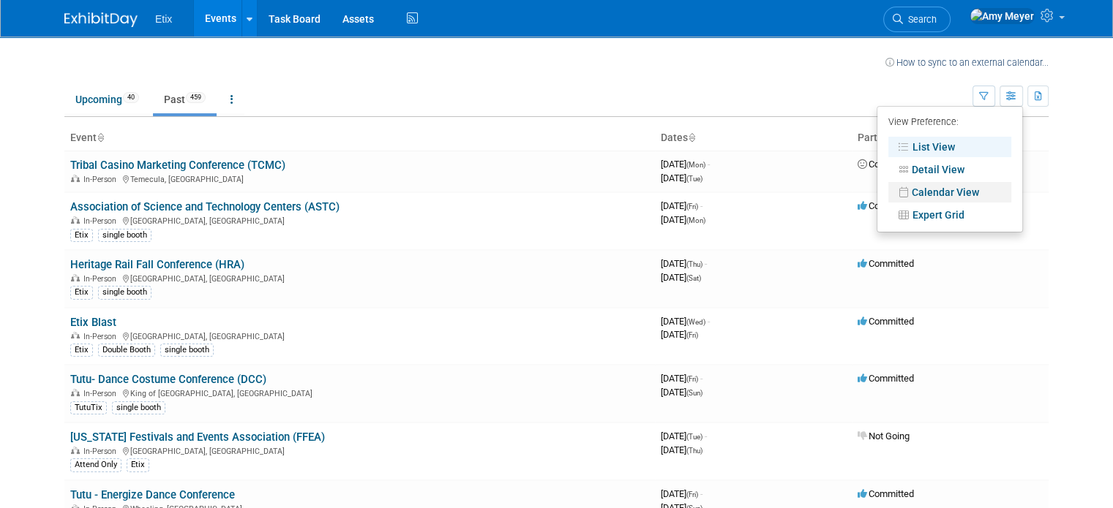
click at [942, 195] on link "Calendar View" at bounding box center [949, 192] width 123 height 20
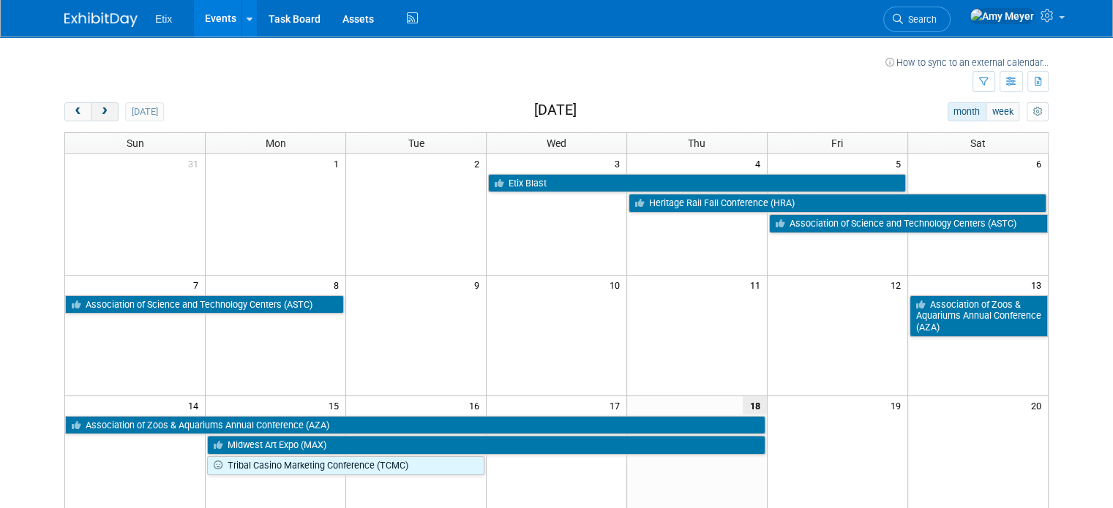
click at [99, 115] on span "next" at bounding box center [104, 113] width 11 height 10
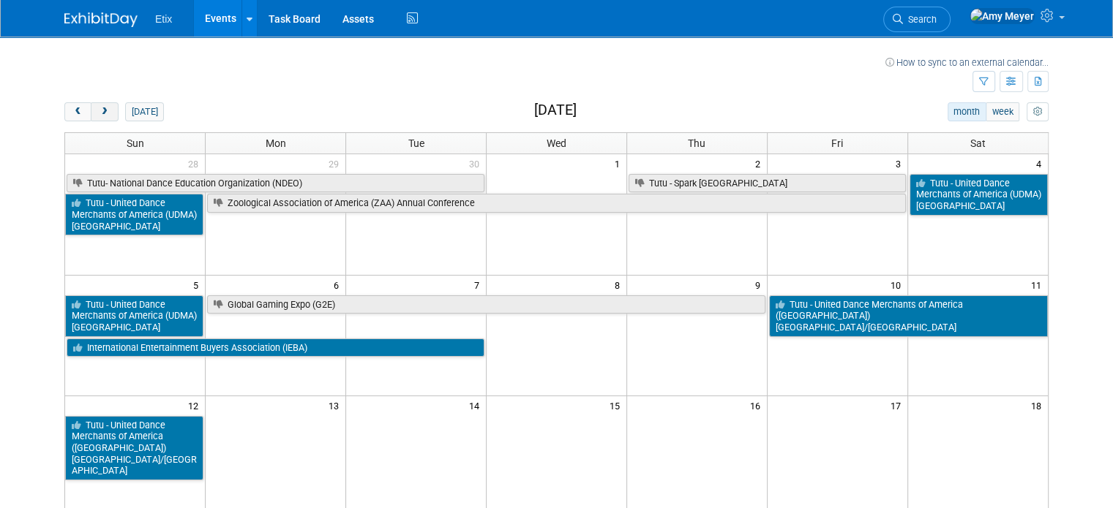
click at [99, 115] on span "next" at bounding box center [104, 113] width 11 height 10
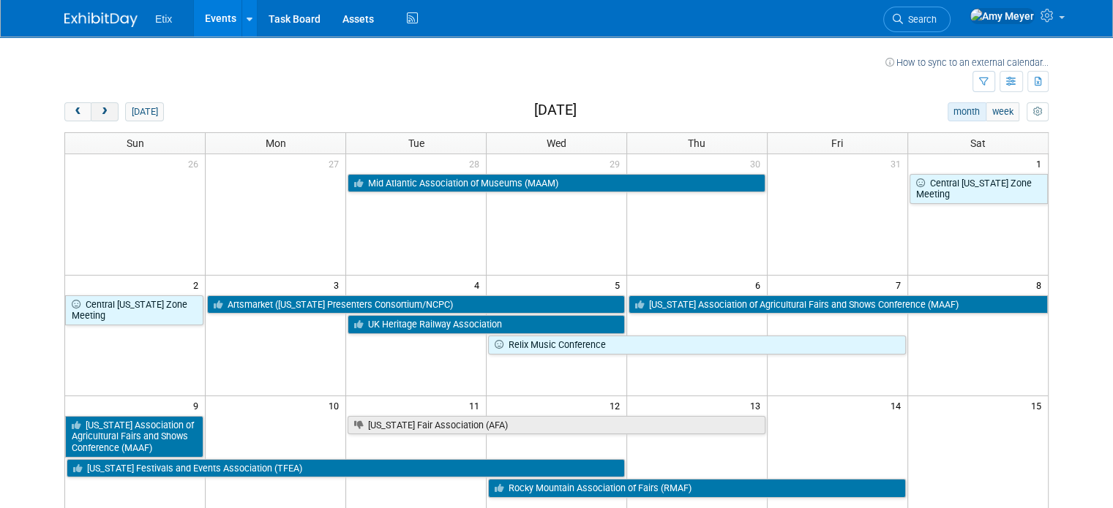
click at [99, 115] on span "next" at bounding box center [104, 113] width 11 height 10
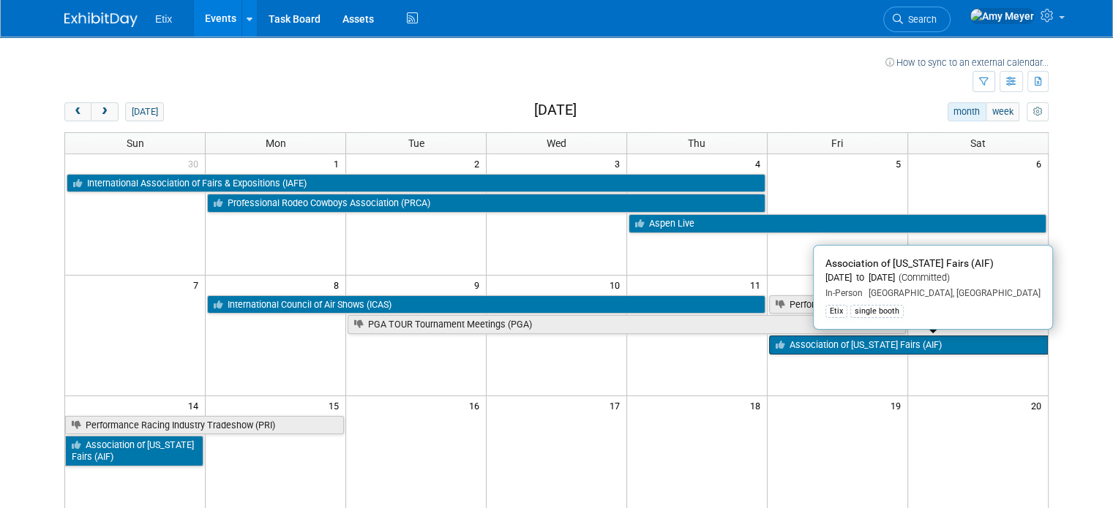
click at [873, 343] on link "Association of [US_STATE] Fairs (AIF)" at bounding box center [908, 345] width 279 height 19
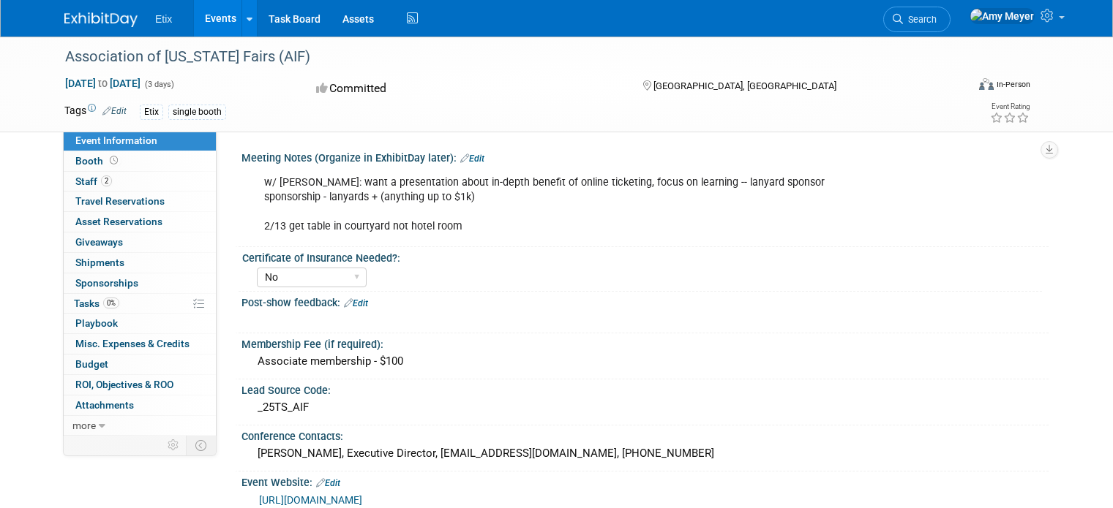
select select "No"
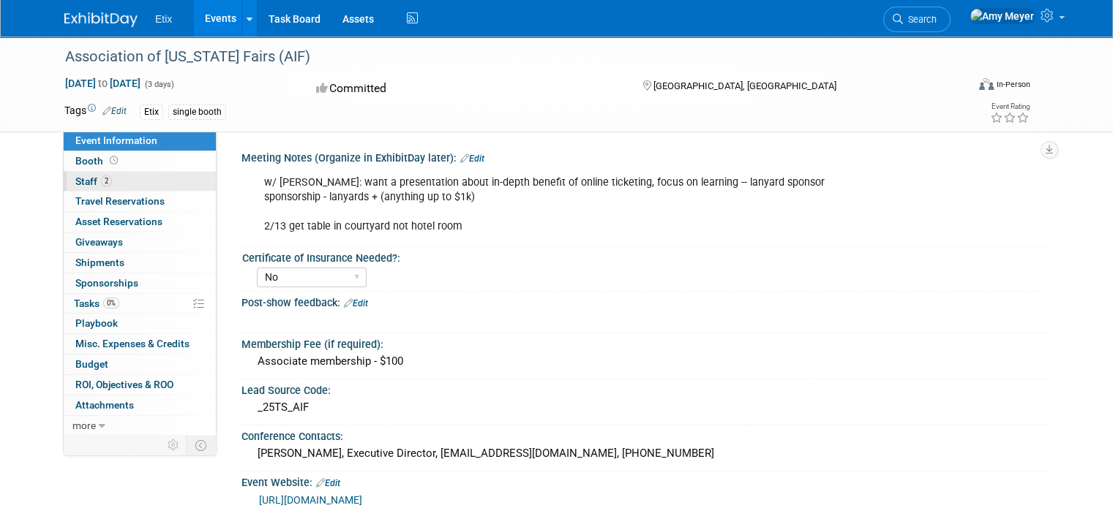
click at [75, 183] on span "Staff 2" at bounding box center [93, 182] width 37 height 12
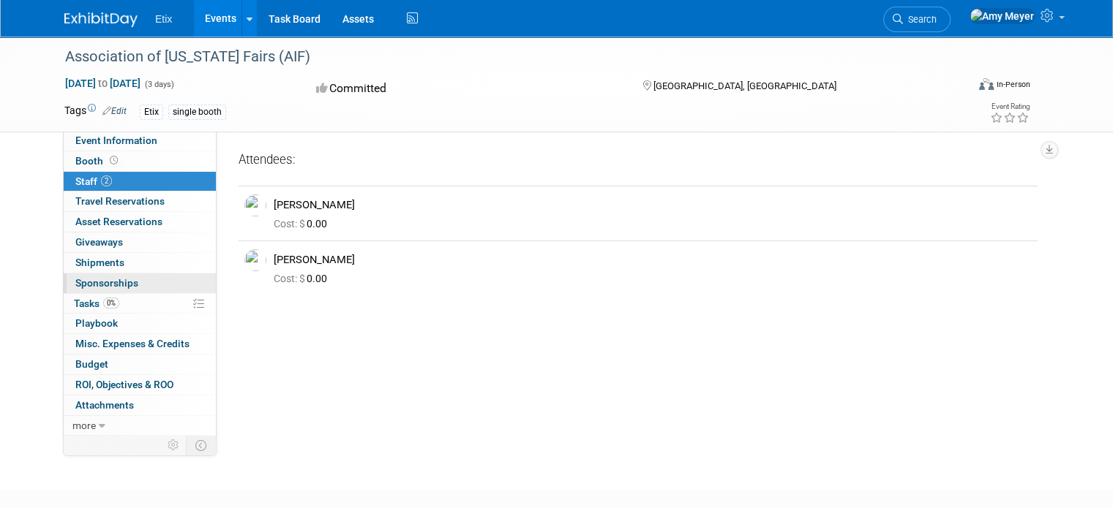
click at [80, 279] on span "Sponsorships 0" at bounding box center [106, 283] width 63 height 12
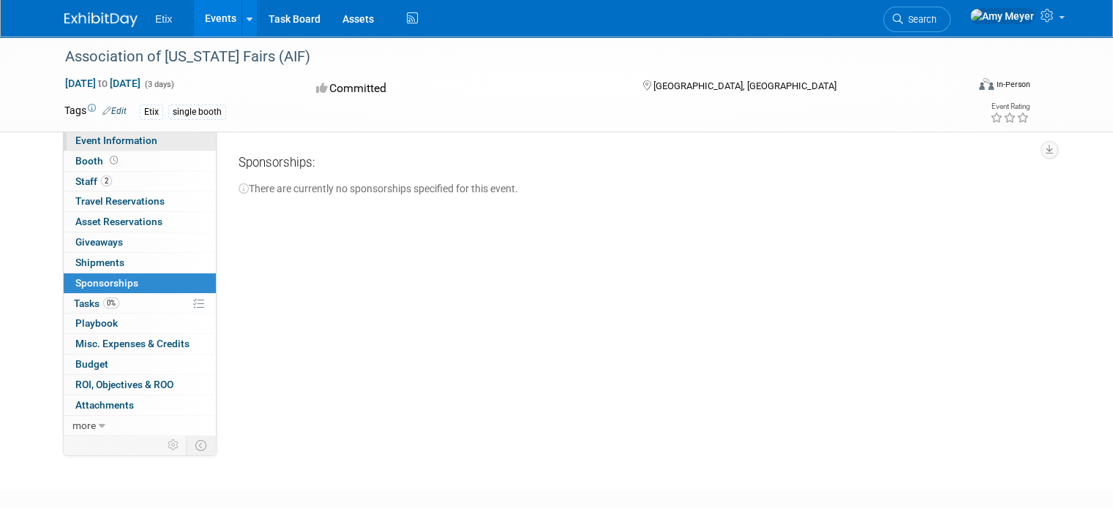
click at [104, 138] on span "Event Information" at bounding box center [116, 141] width 82 height 12
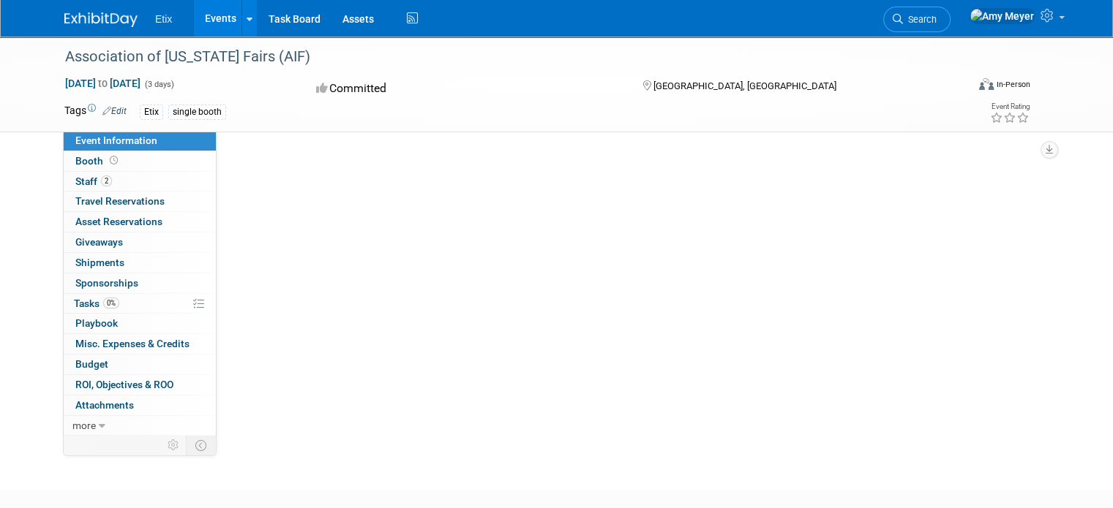
select select "No"
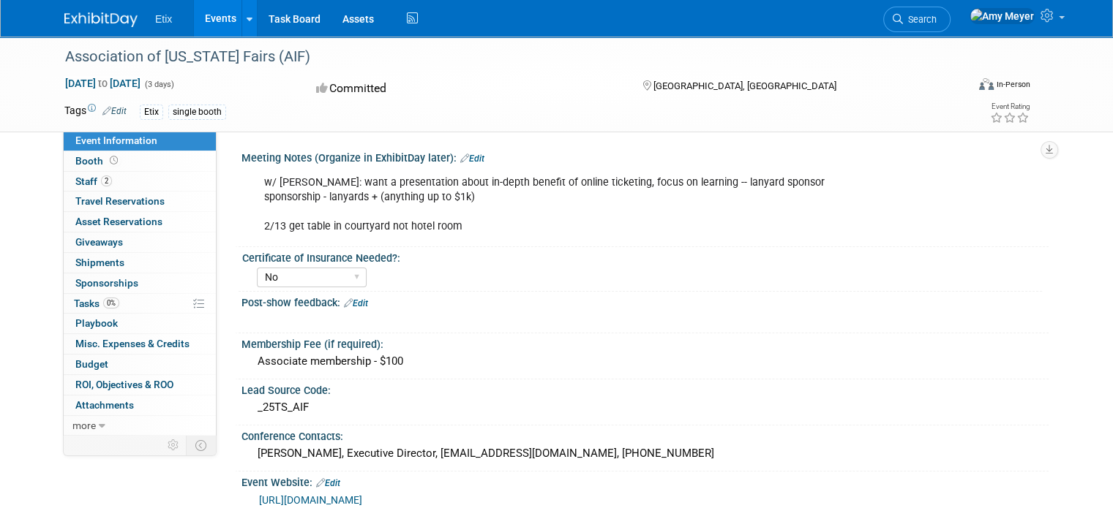
click at [90, 20] on img at bounding box center [100, 19] width 73 height 15
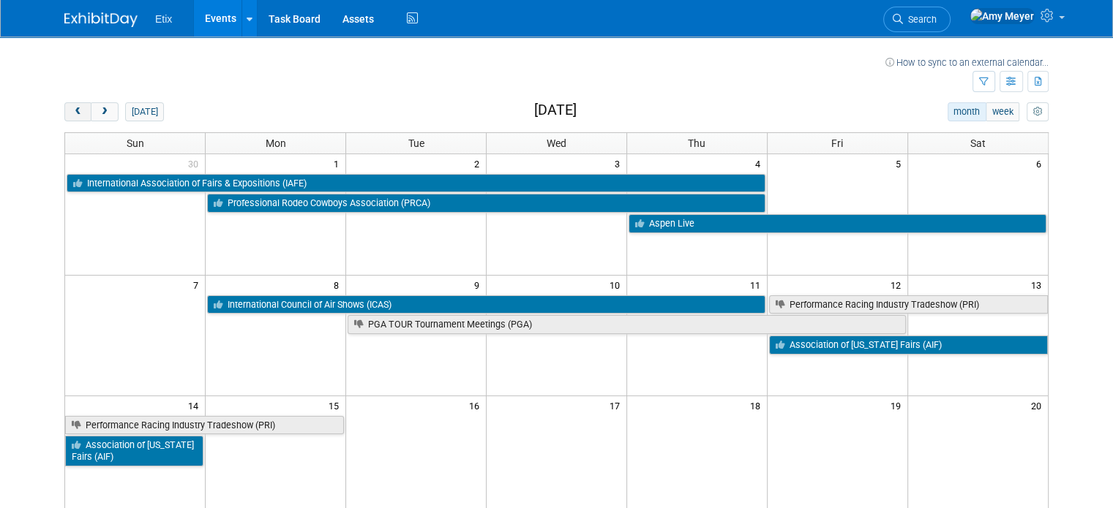
click at [72, 113] on span "prev" at bounding box center [77, 113] width 11 height 10
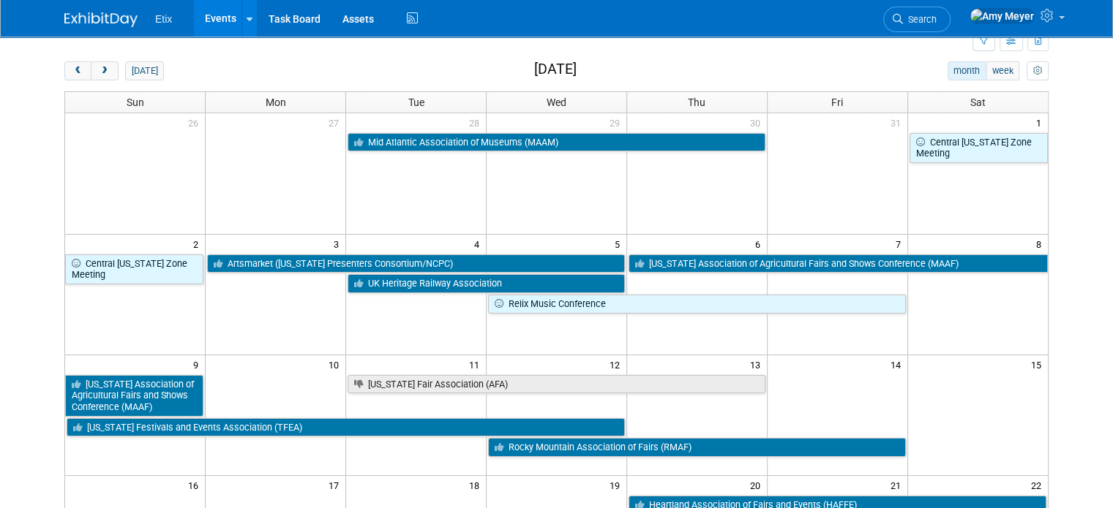
scroll to position [12, 0]
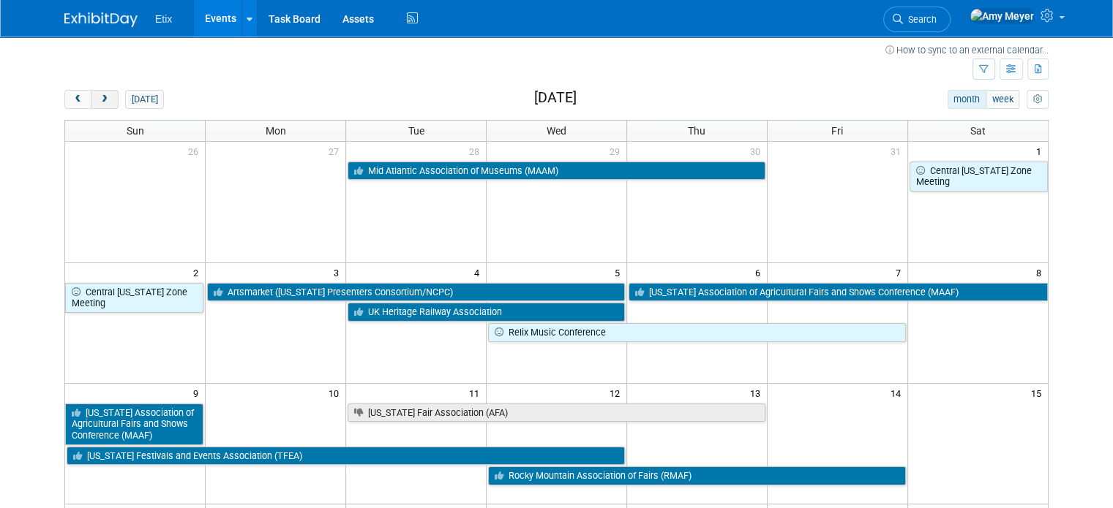
click at [91, 93] on button "next" at bounding box center [104, 99] width 27 height 19
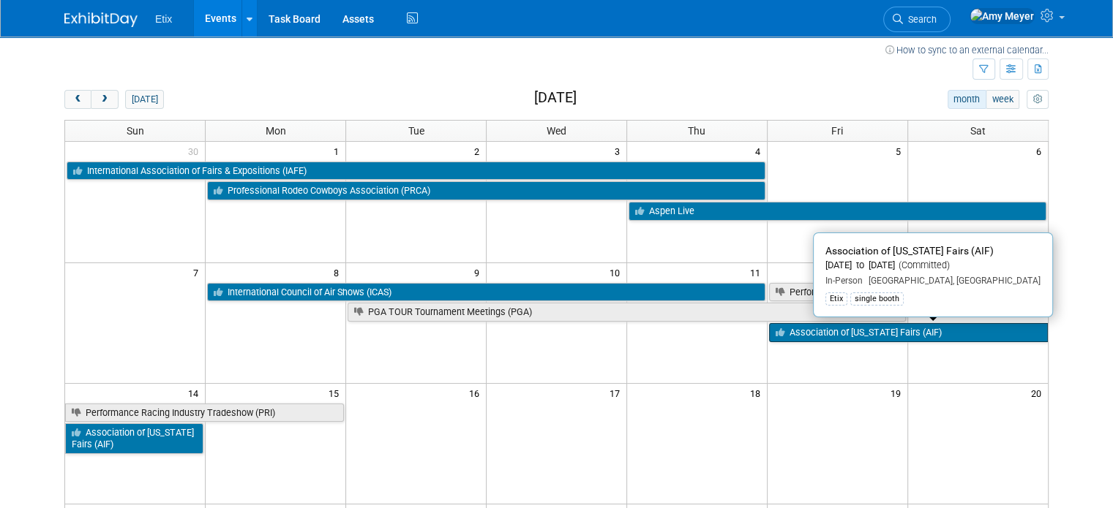
click at [820, 331] on link "Association of [US_STATE] Fairs (AIF)" at bounding box center [908, 332] width 279 height 19
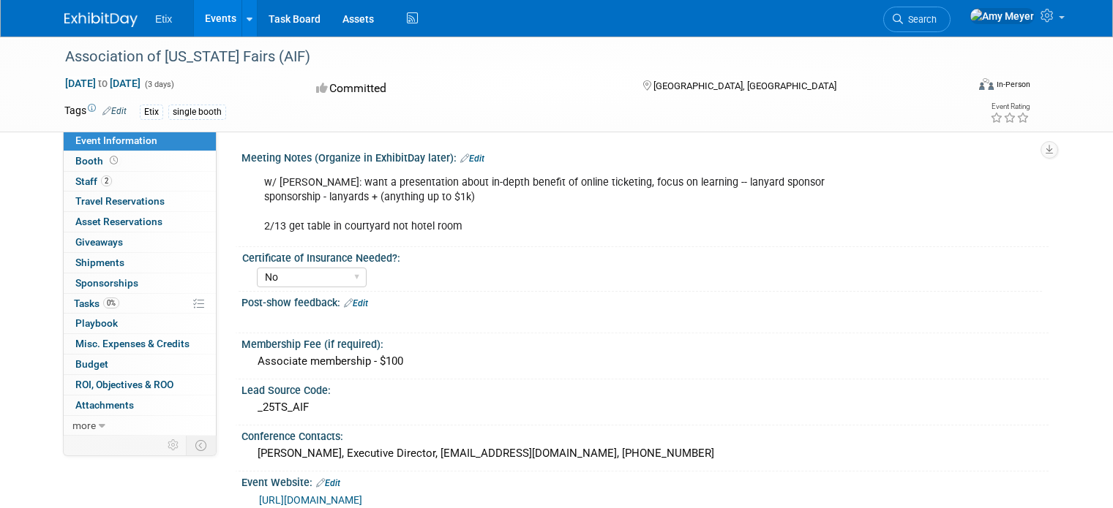
select select "No"
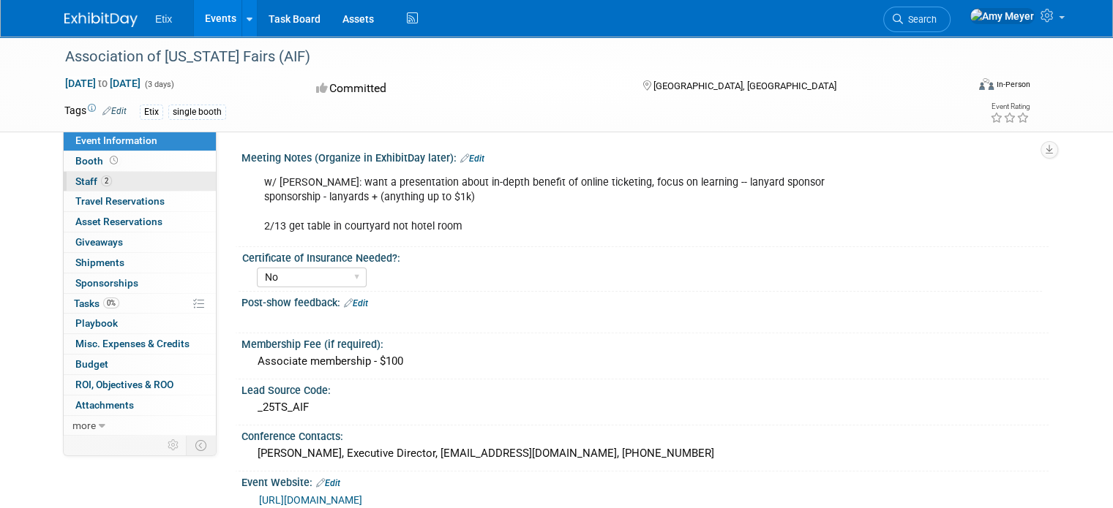
click at [115, 184] on link "2 Staff 2" at bounding box center [140, 182] width 152 height 20
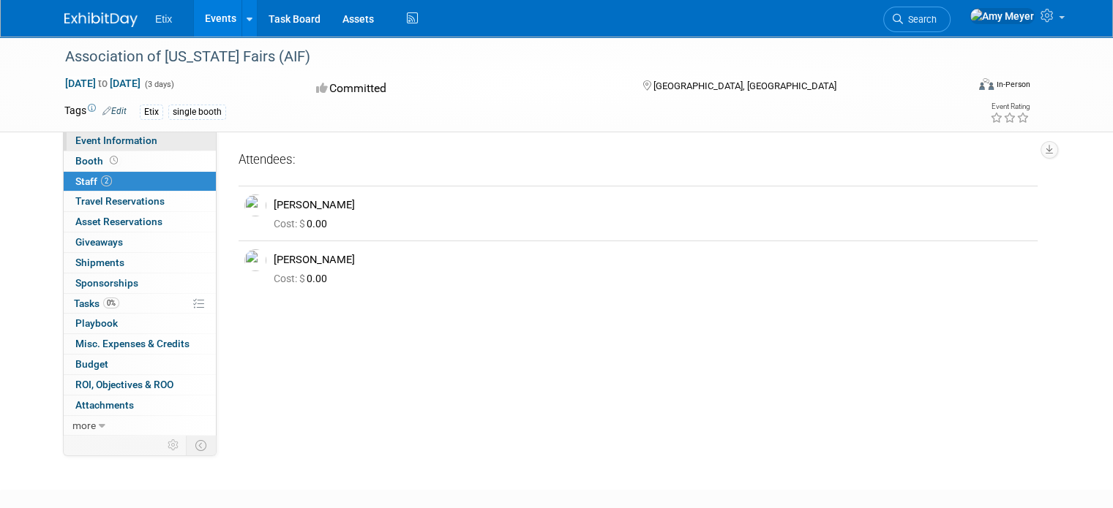
click at [83, 137] on span "Event Information" at bounding box center [116, 141] width 82 height 12
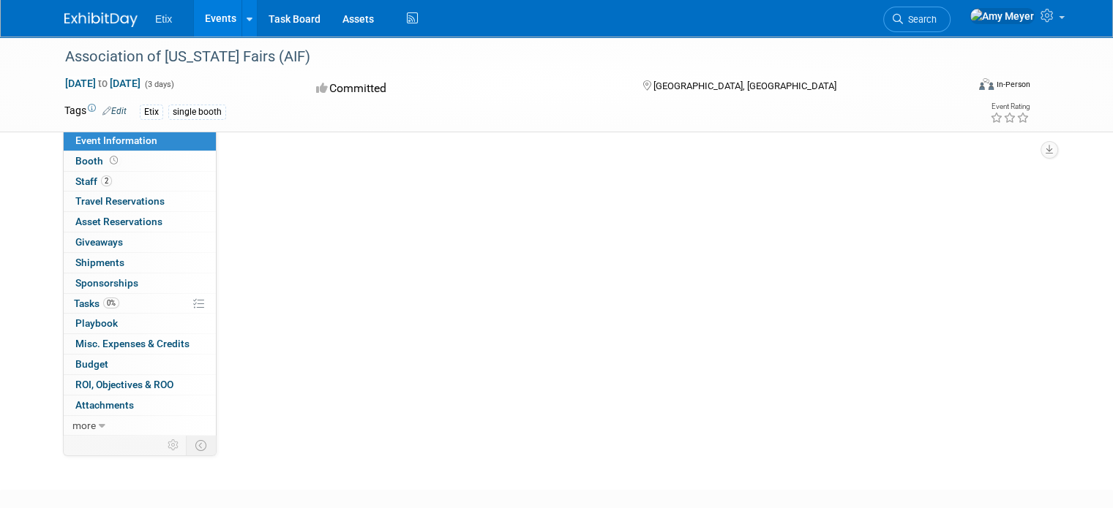
select select "No"
